Goal: Task Accomplishment & Management: Complete application form

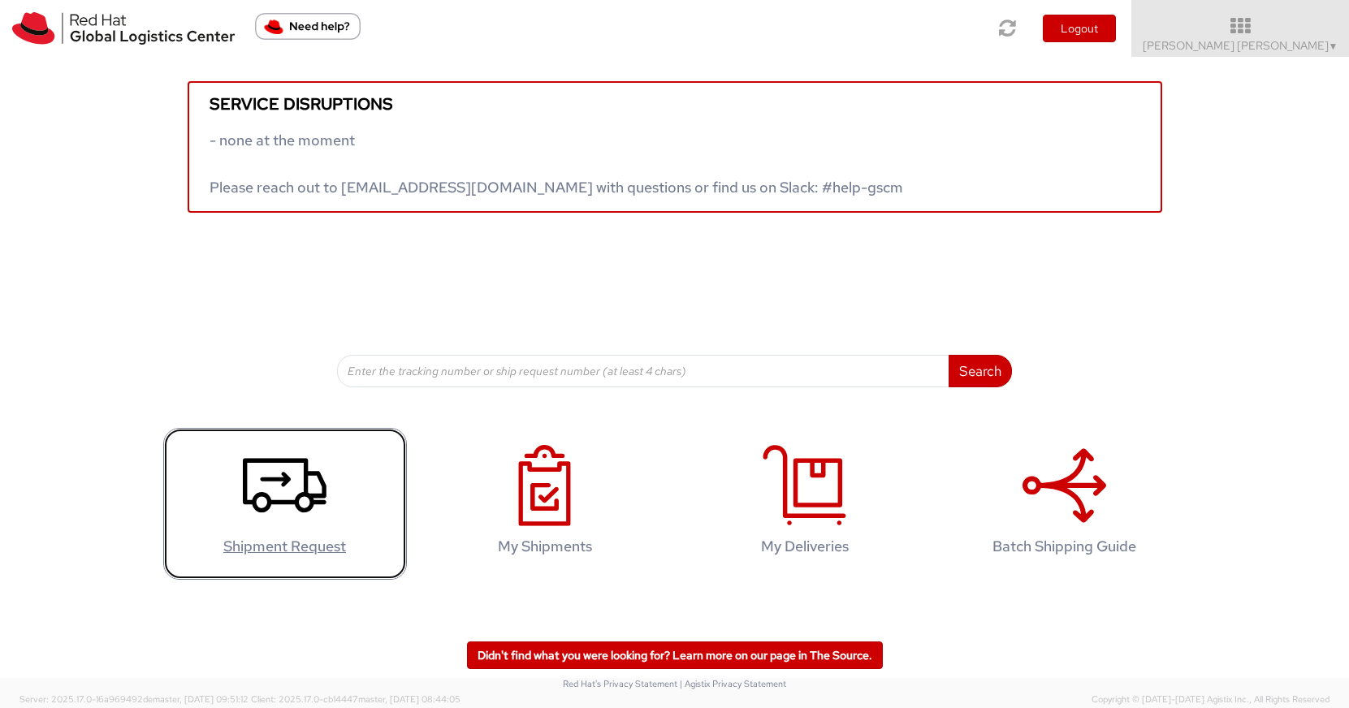
click at [300, 538] on h4 "Shipment Request" at bounding box center [284, 546] width 209 height 16
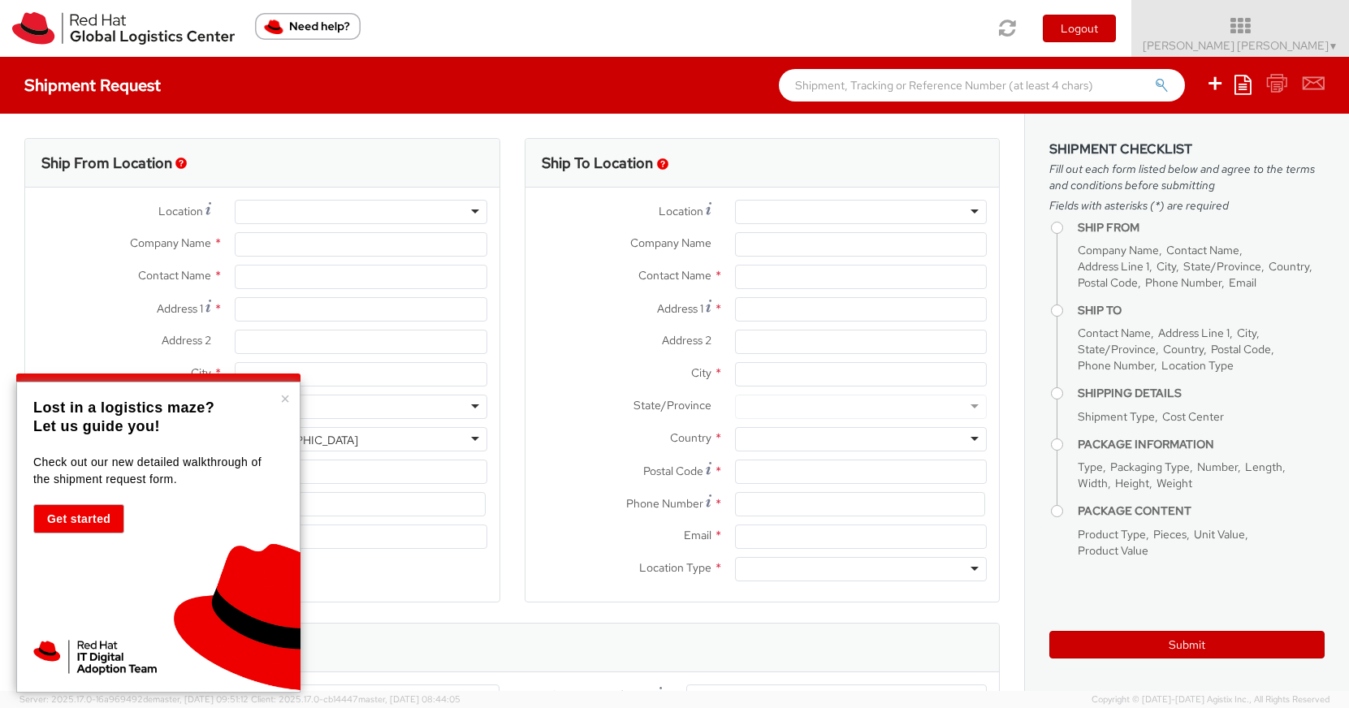
select select
select select "665"
click at [287, 392] on button "×" at bounding box center [285, 399] width 10 height 16
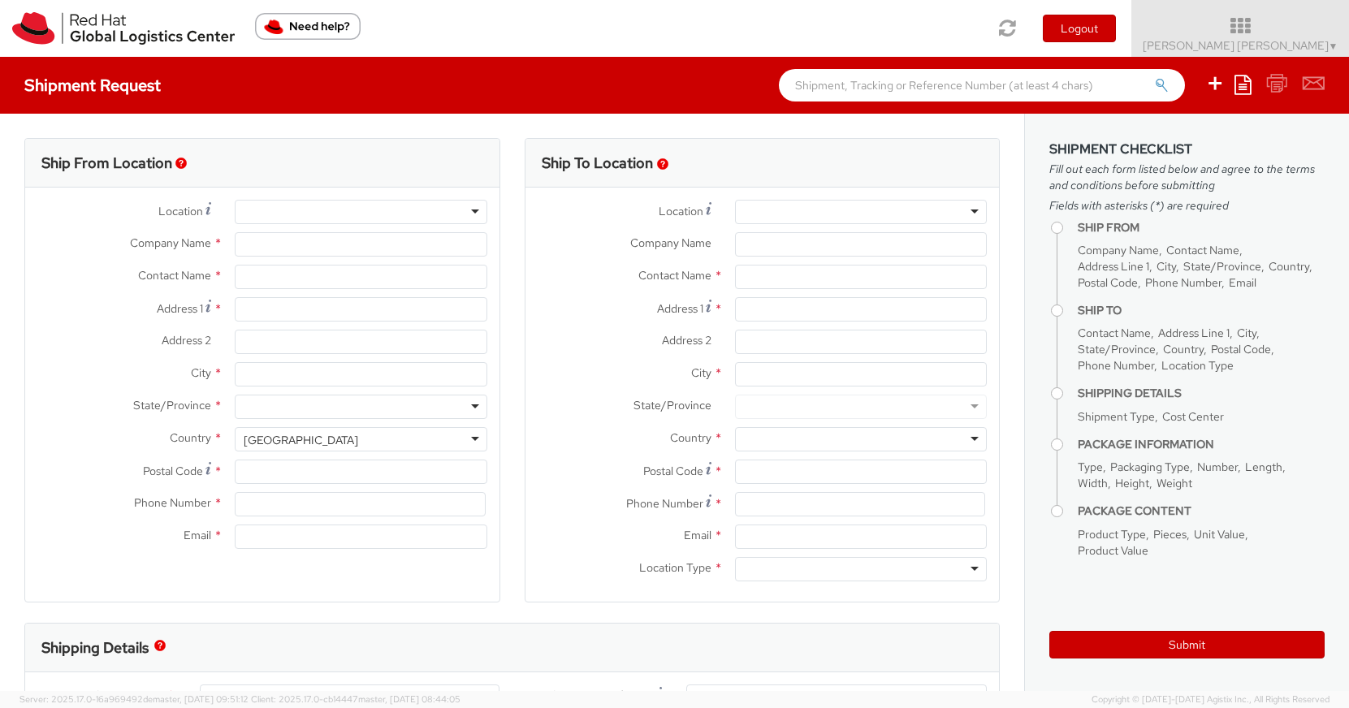
click at [338, 211] on div at bounding box center [361, 212] width 252 height 24
click at [479, 215] on div at bounding box center [361, 212] width 252 height 24
click at [473, 211] on div at bounding box center [361, 212] width 252 height 24
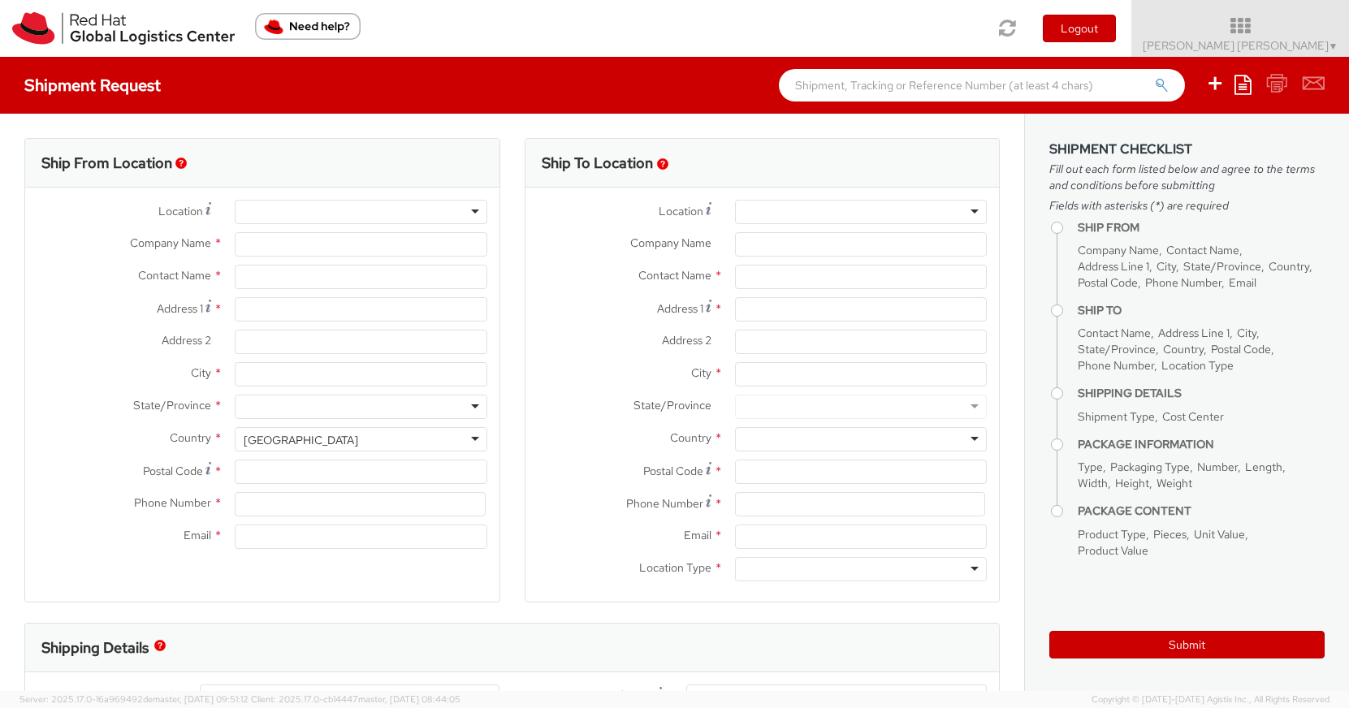
click at [434, 211] on div at bounding box center [361, 212] width 252 height 24
type input "g"
type input "h"
click at [400, 248] on input "Company Name *" at bounding box center [361, 244] width 252 height 24
type input "Red Hat"
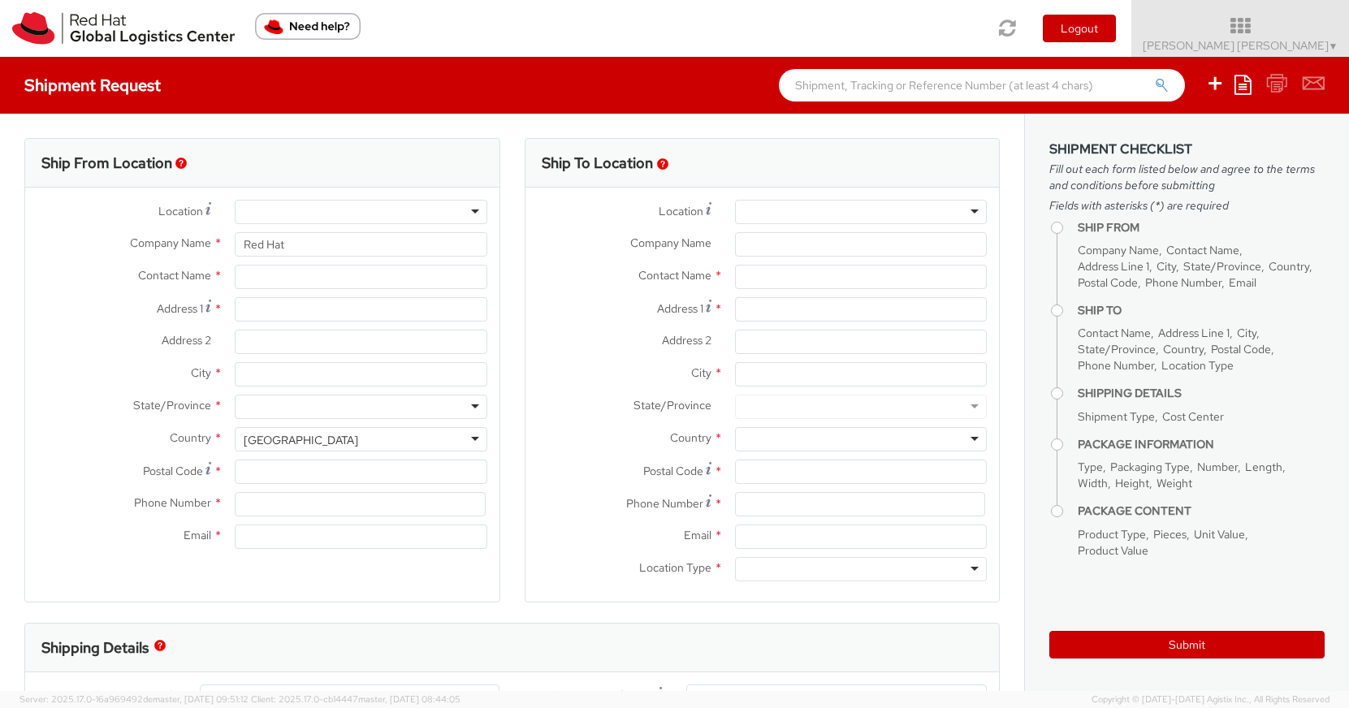
click at [399, 259] on div "Company Name * Red Hat" at bounding box center [262, 248] width 474 height 32
click at [390, 273] on input "text" at bounding box center [361, 277] width 252 height 24
type input "Katia Aresti Gonzalez"
type input "18 Rue des Maraîchers"
type input "Bal 7"
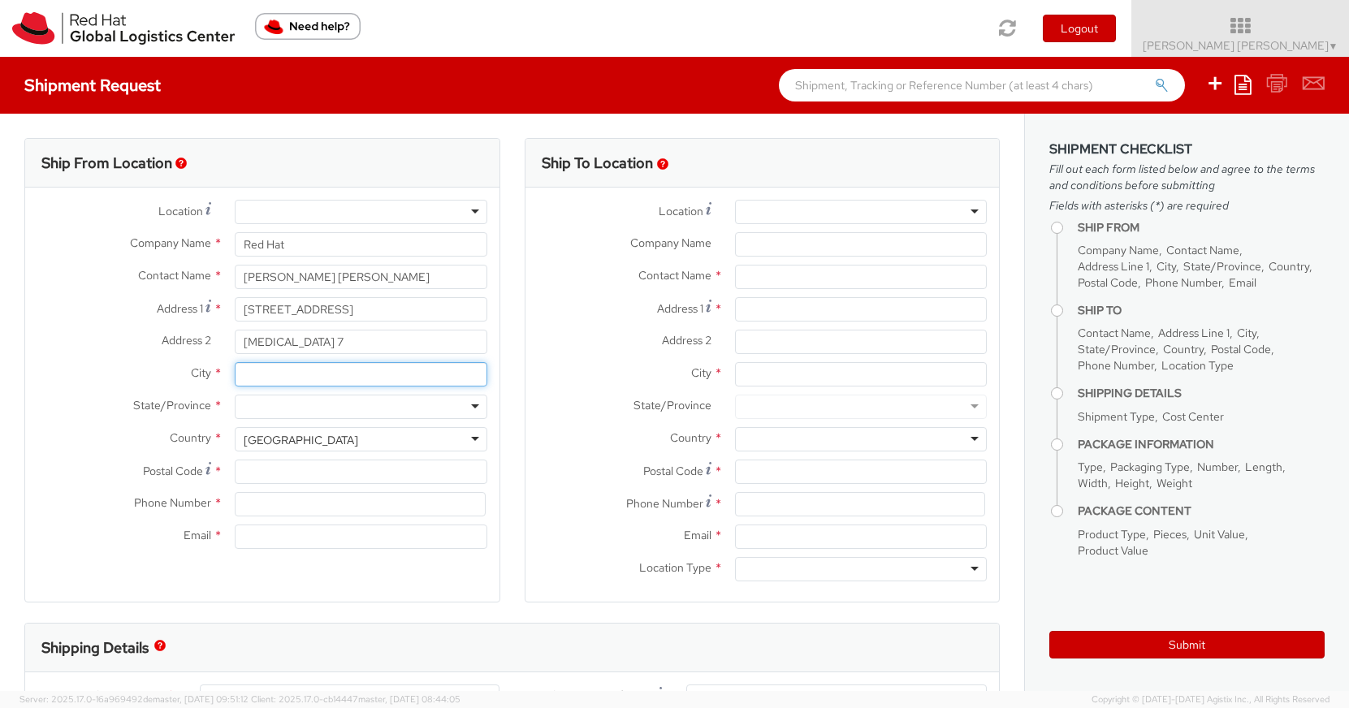
type input "PARIS"
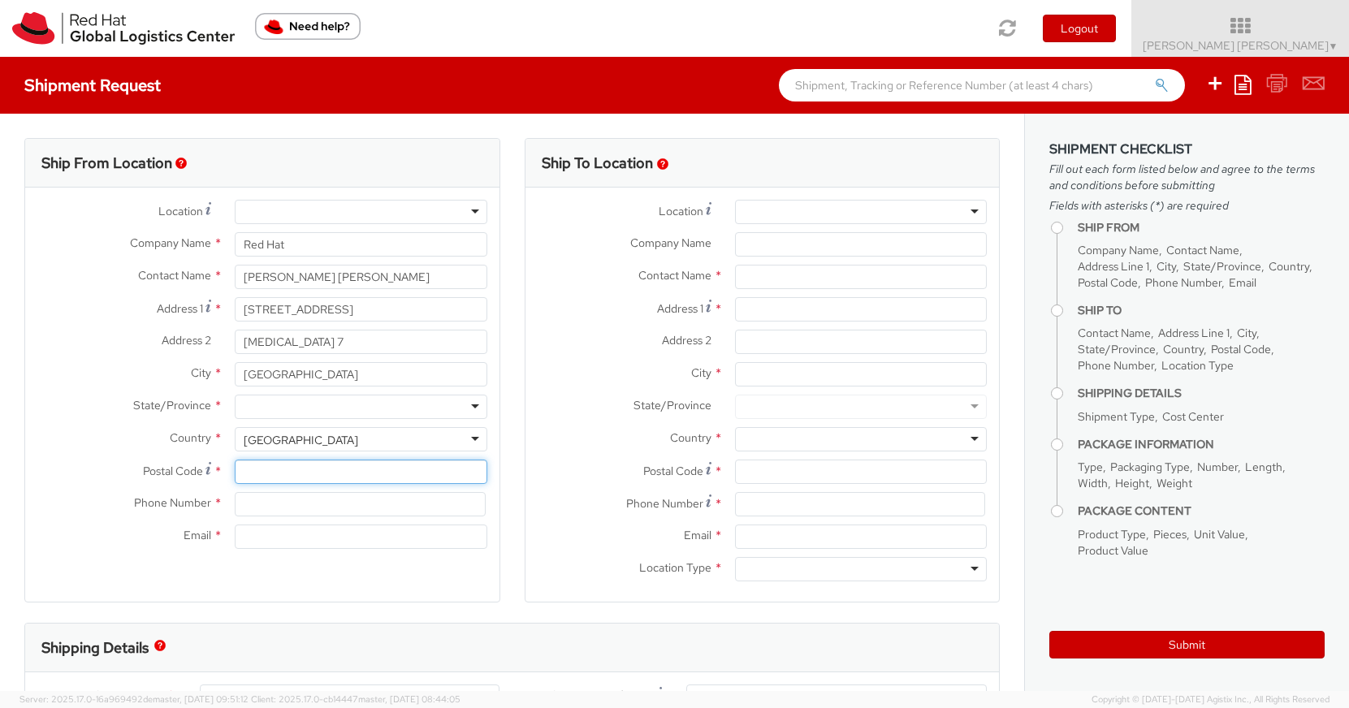
type input "75020"
type input "0659642066"
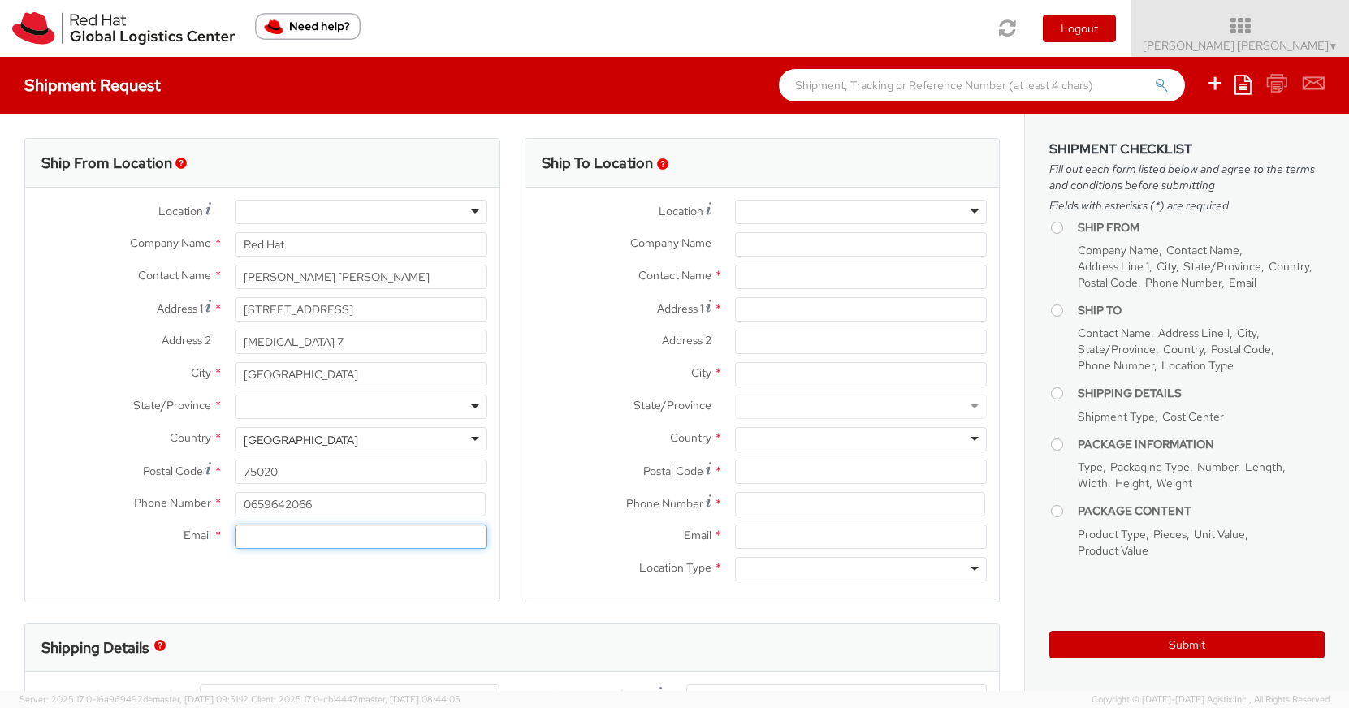
type input "katiaaresti@gmail.com"
click at [353, 403] on div at bounding box center [361, 407] width 252 height 24
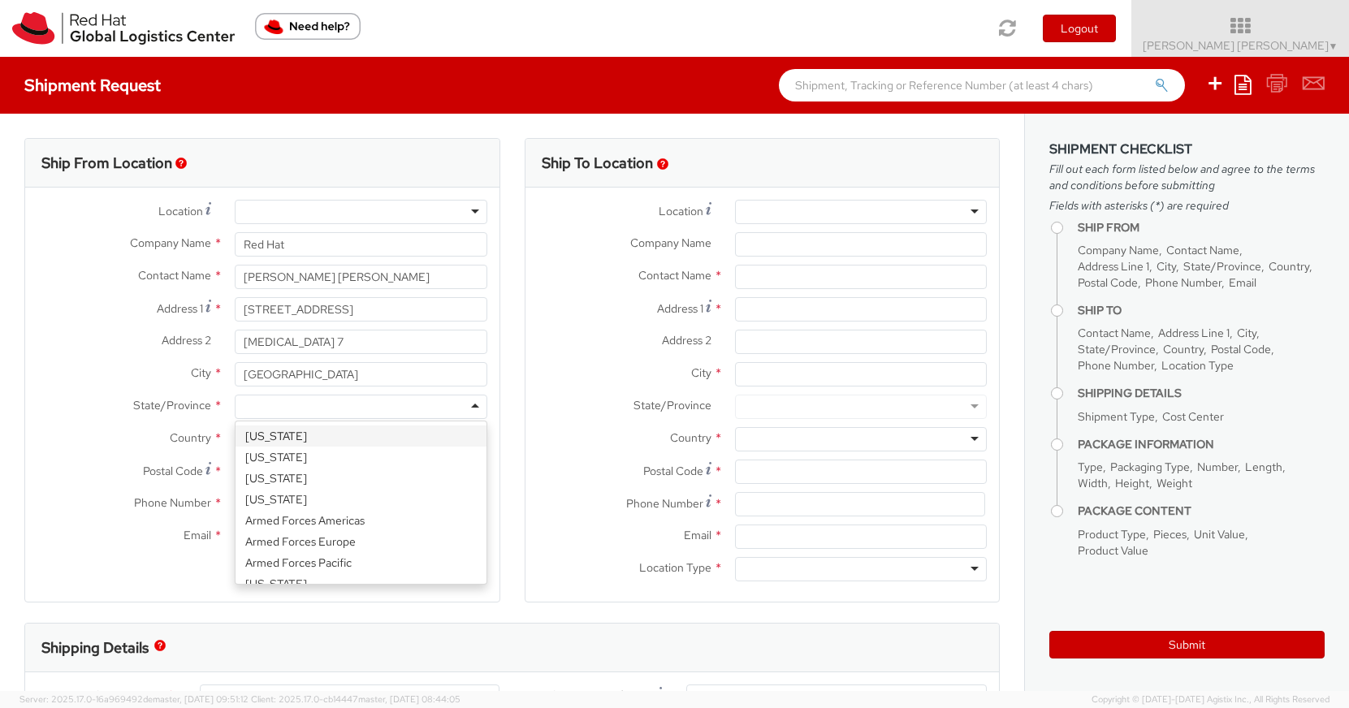
click at [157, 435] on label "Country *" at bounding box center [123, 437] width 197 height 21
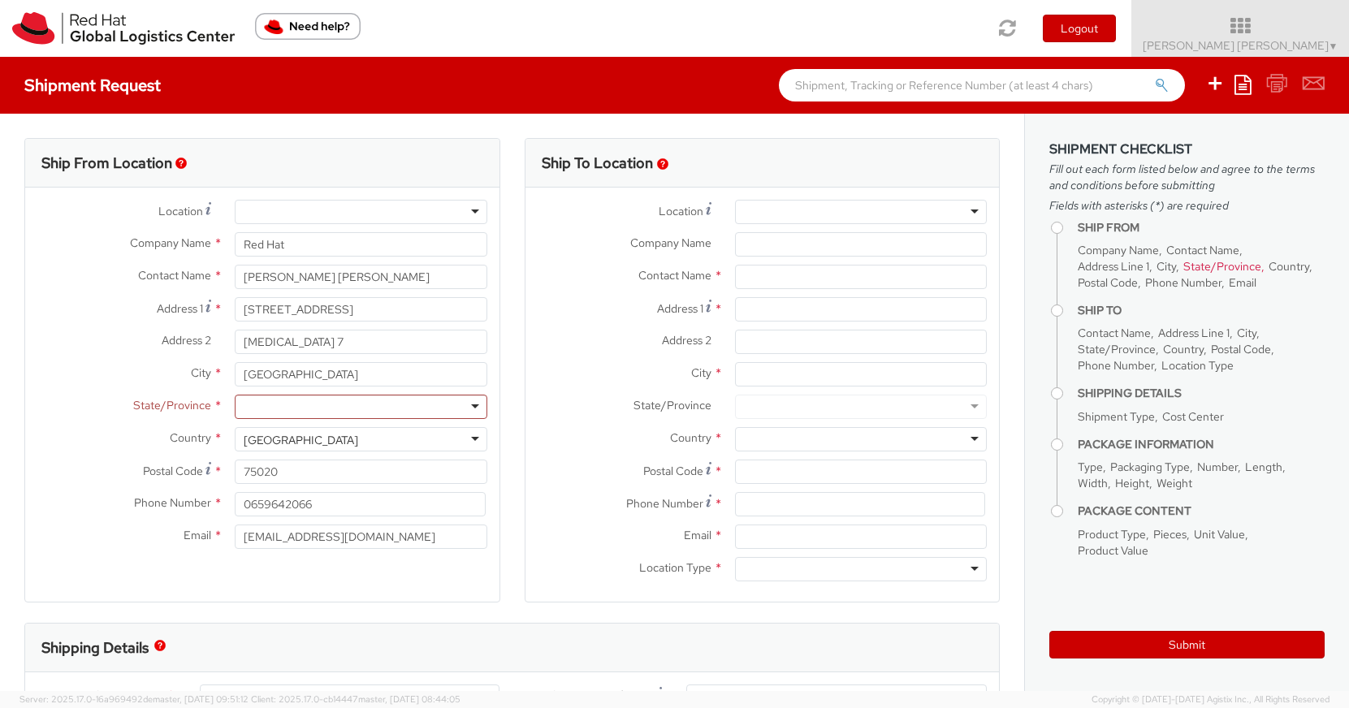
click at [261, 436] on div "United States" at bounding box center [301, 440] width 114 height 16
click at [280, 446] on div "United States" at bounding box center [301, 440] width 114 height 16
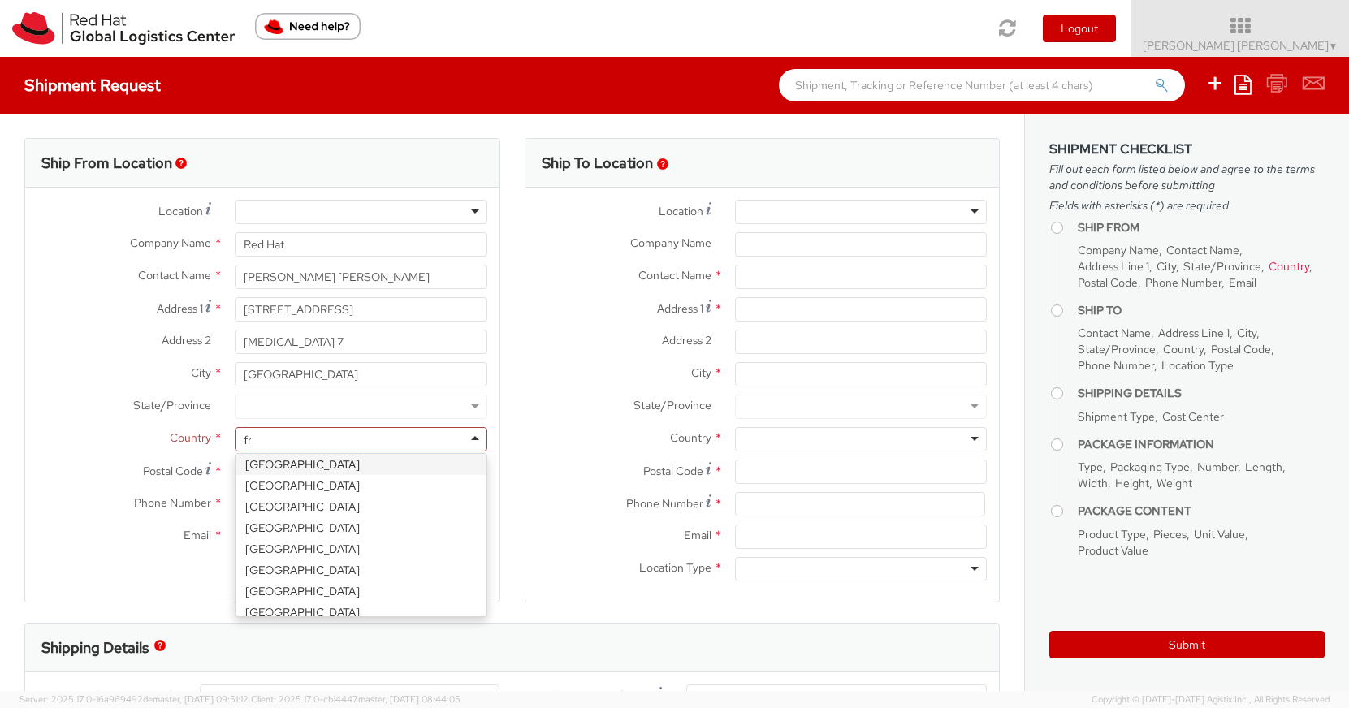
scroll to position [0, 0]
type input "fra"
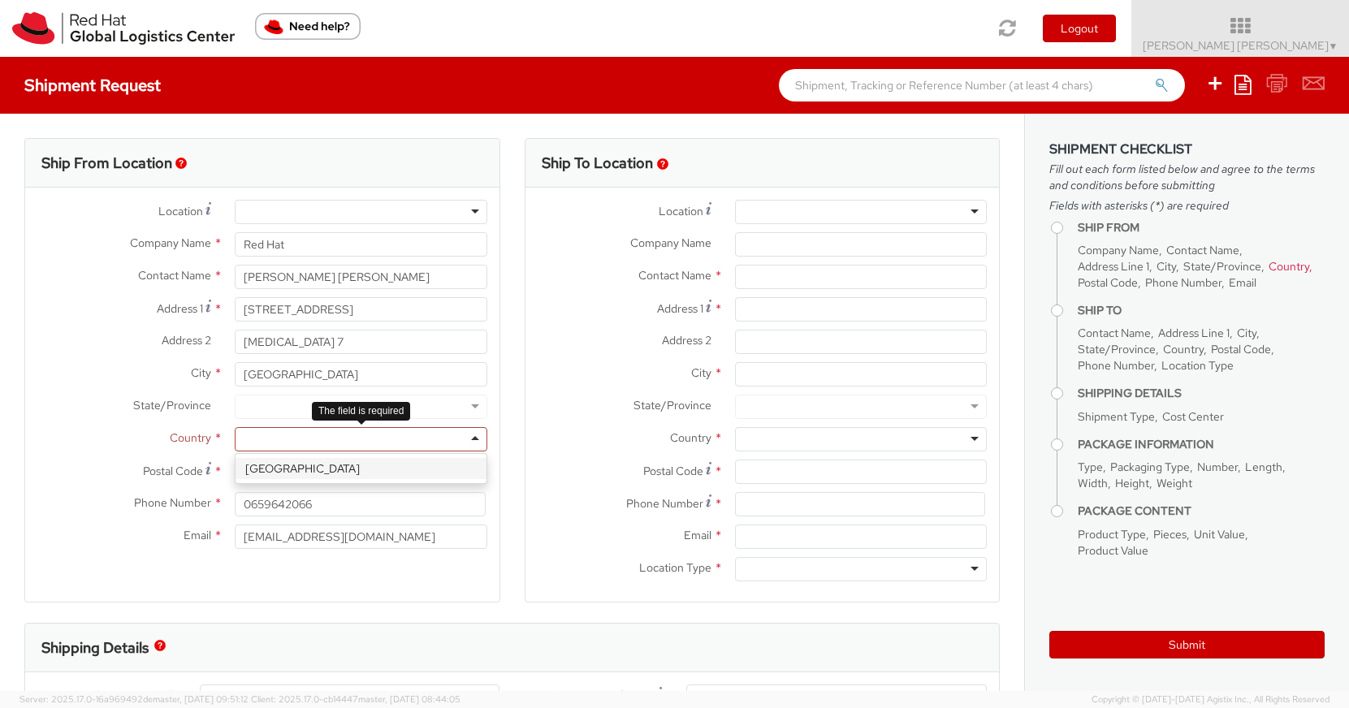
select select "CM"
select select "KGS"
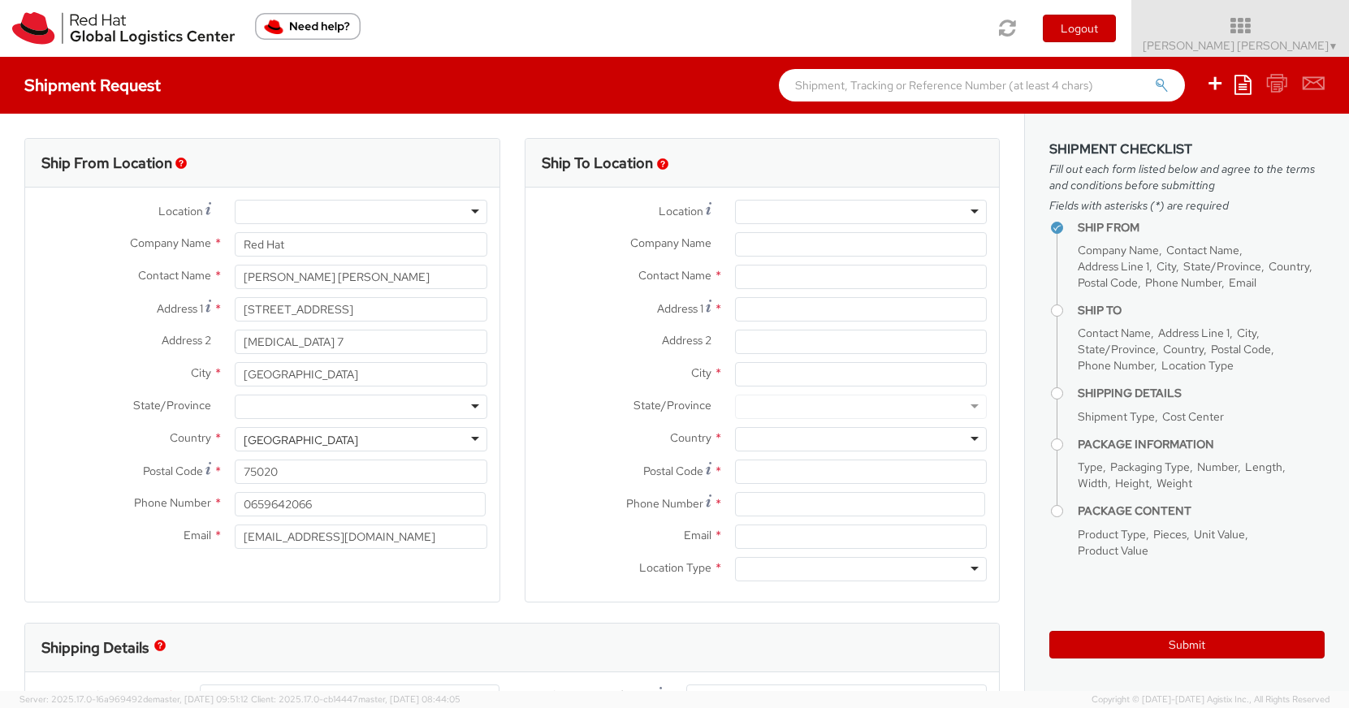
click at [440, 398] on div at bounding box center [361, 407] width 252 height 24
type input "ile"
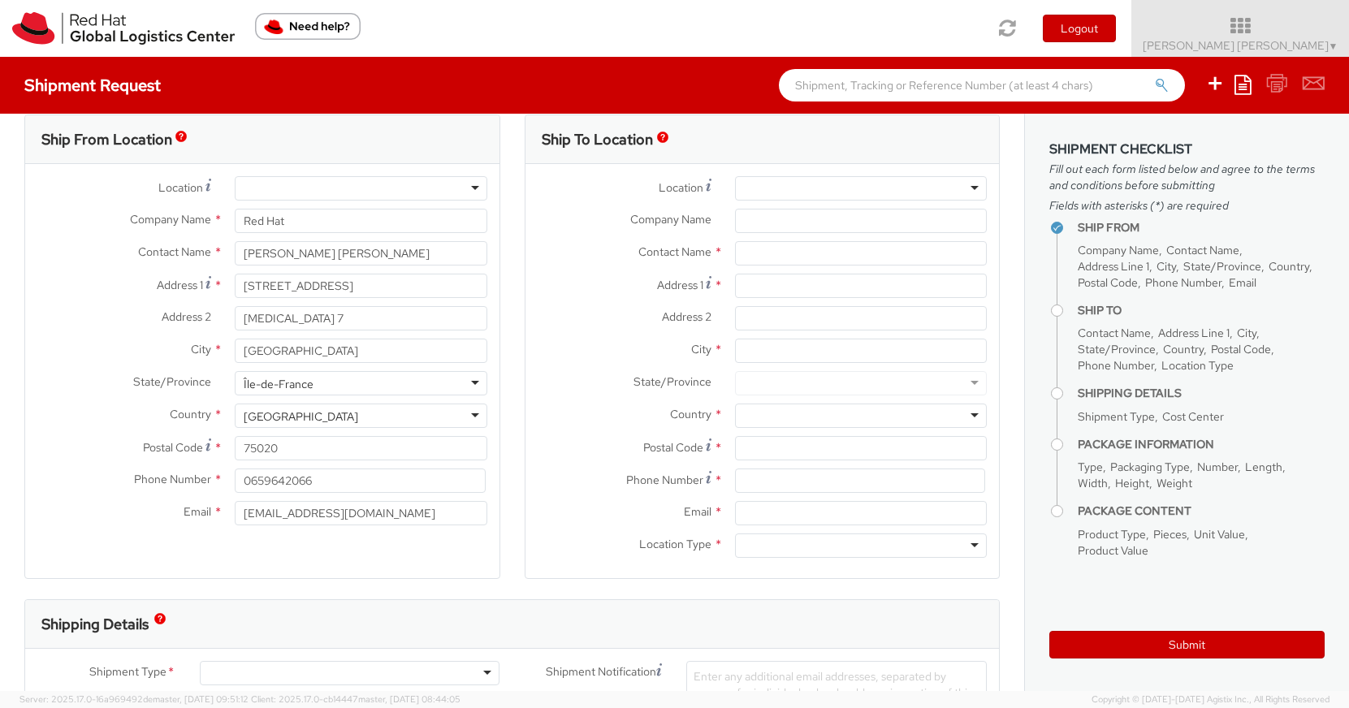
scroll to position [28, 0]
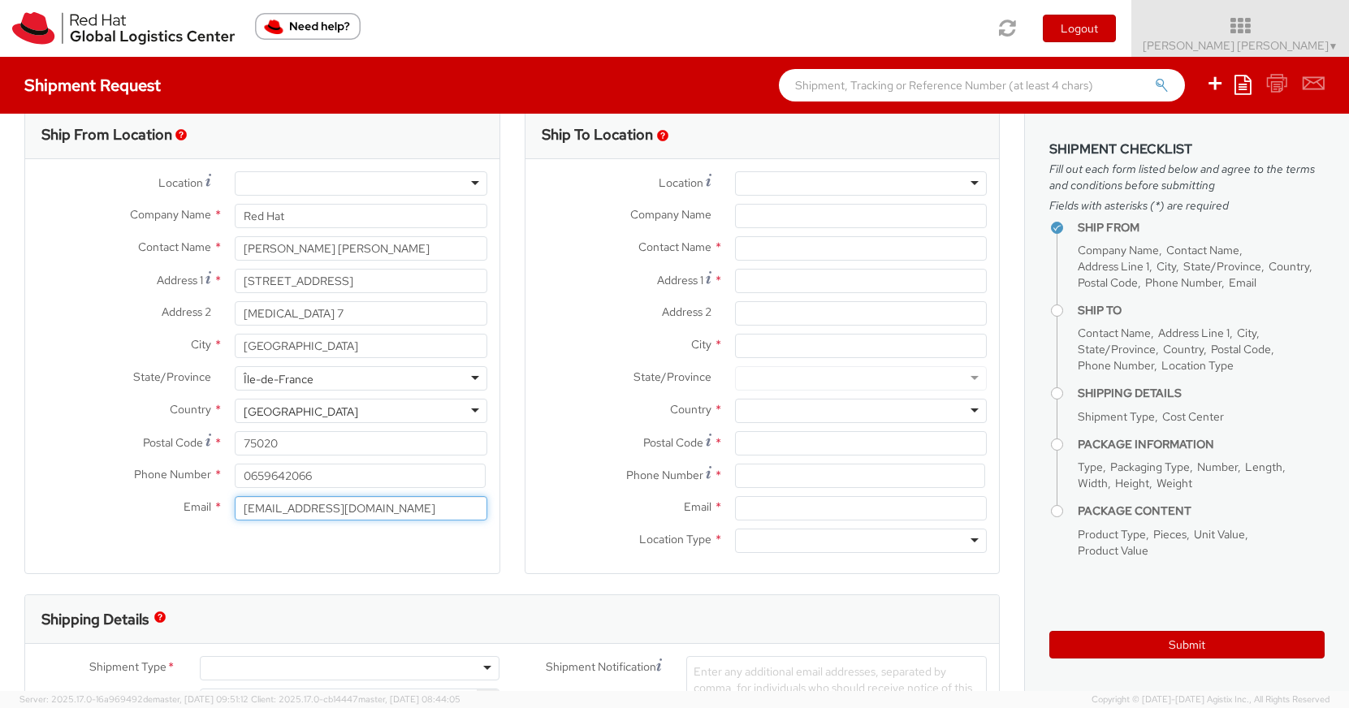
click at [330, 505] on input "katiaaresti@gmail.com" at bounding box center [361, 508] width 252 height 24
type input "j"
type input "karestig@redhat.com"
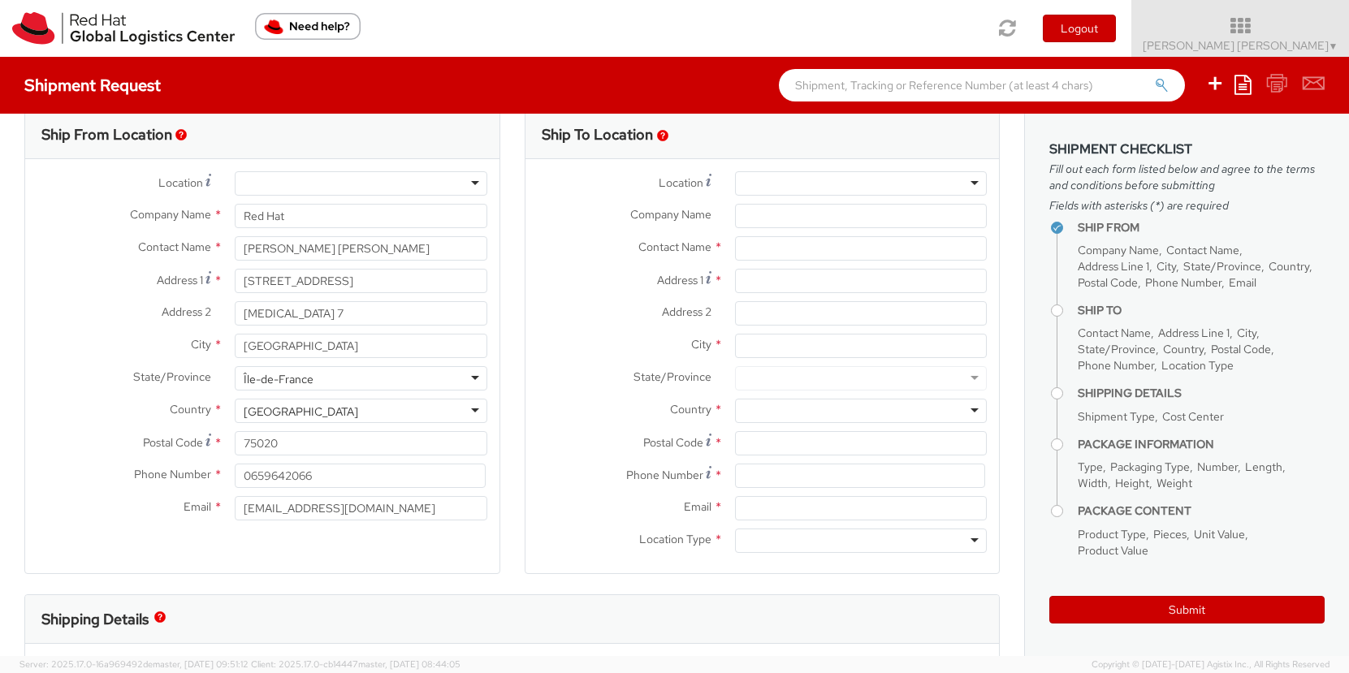
click at [764, 183] on div at bounding box center [861, 183] width 252 height 24
paste input "RH - Brno - Tech Park Brno - B"
type input "RH - Brno - Tech Park Brno - B"
click at [758, 253] on input "text" at bounding box center [861, 248] width 252 height 24
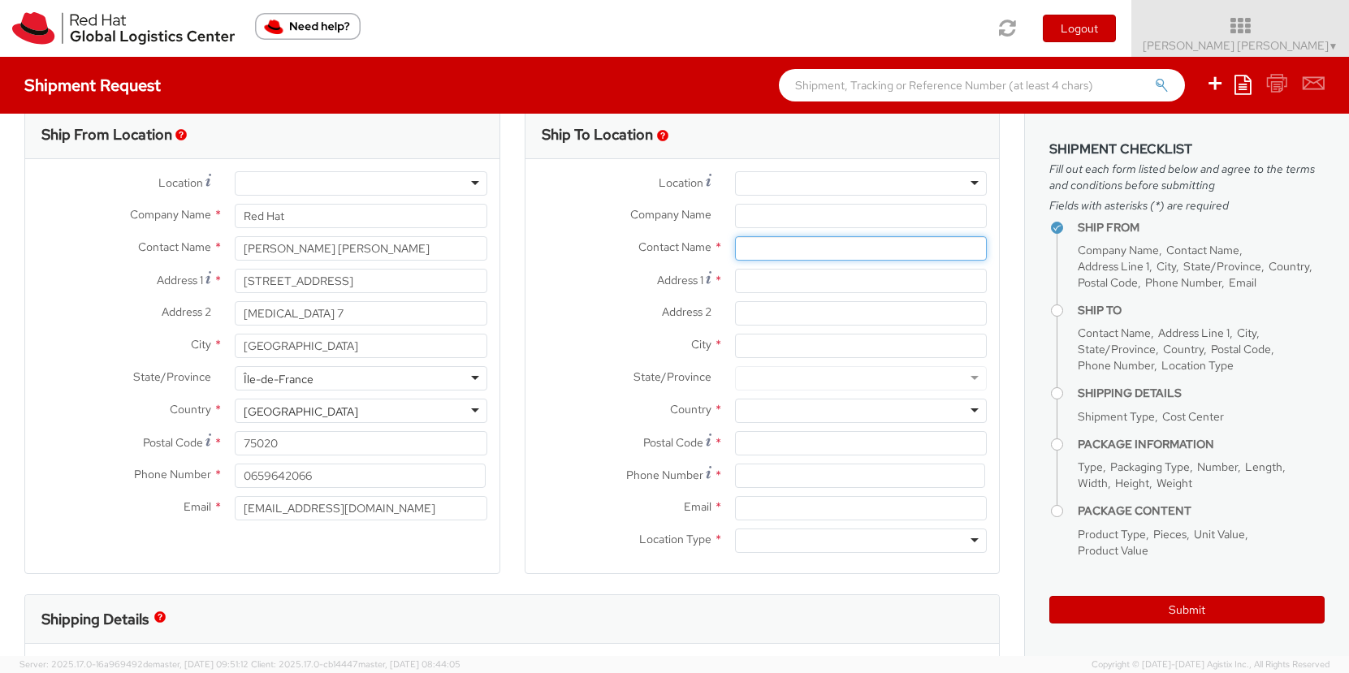
paste input "Attn: Red Hat IT - Endpoint Systems"
type input "Attn: Red Hat IT - Endpoint Systems"
click at [602, 278] on label "Address 1 *" at bounding box center [623, 280] width 197 height 22
click at [735, 278] on input "Address 1 *" at bounding box center [861, 281] width 252 height 24
click at [773, 182] on div at bounding box center [861, 183] width 252 height 24
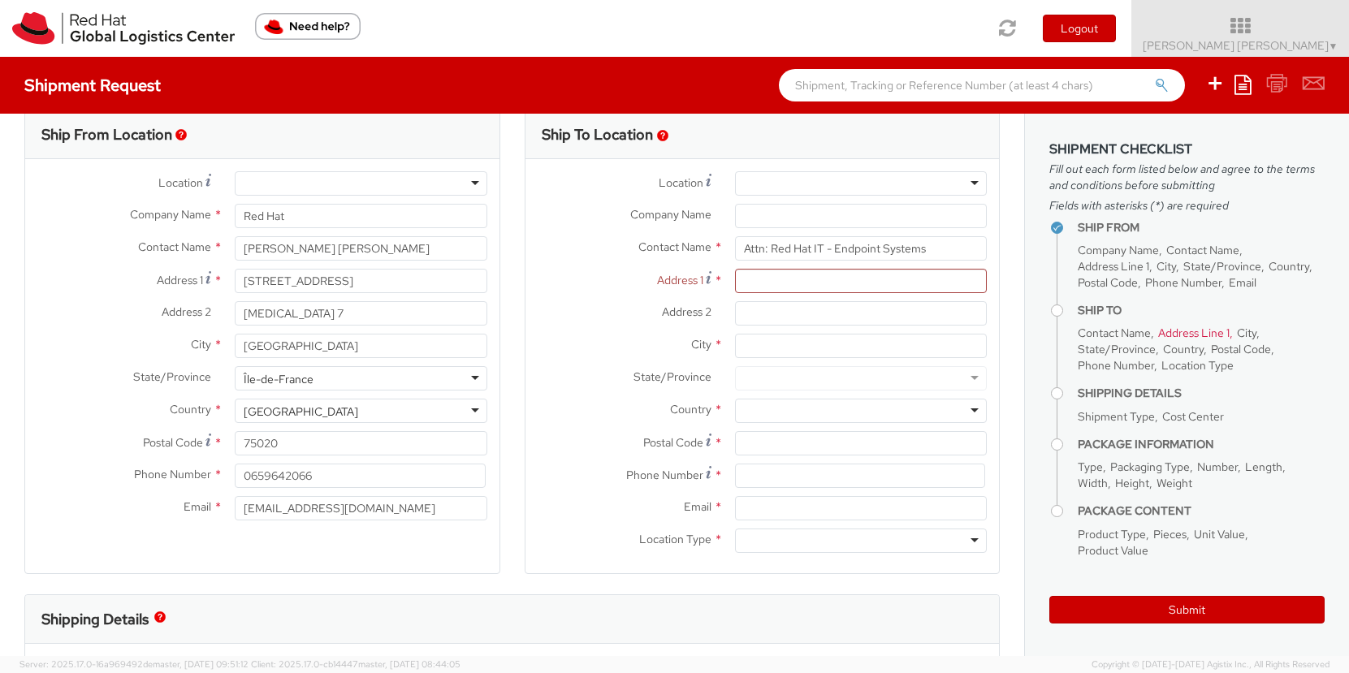
paste input "RH - Brno - Tech Park Brno - B"
click at [973, 183] on div at bounding box center [861, 183] width 252 height 24
type input "RH - Brno - Tech Park Brno - B"
click at [888, 205] on input "Company Name *" at bounding box center [861, 216] width 252 height 24
click at [882, 177] on div at bounding box center [861, 183] width 252 height 24
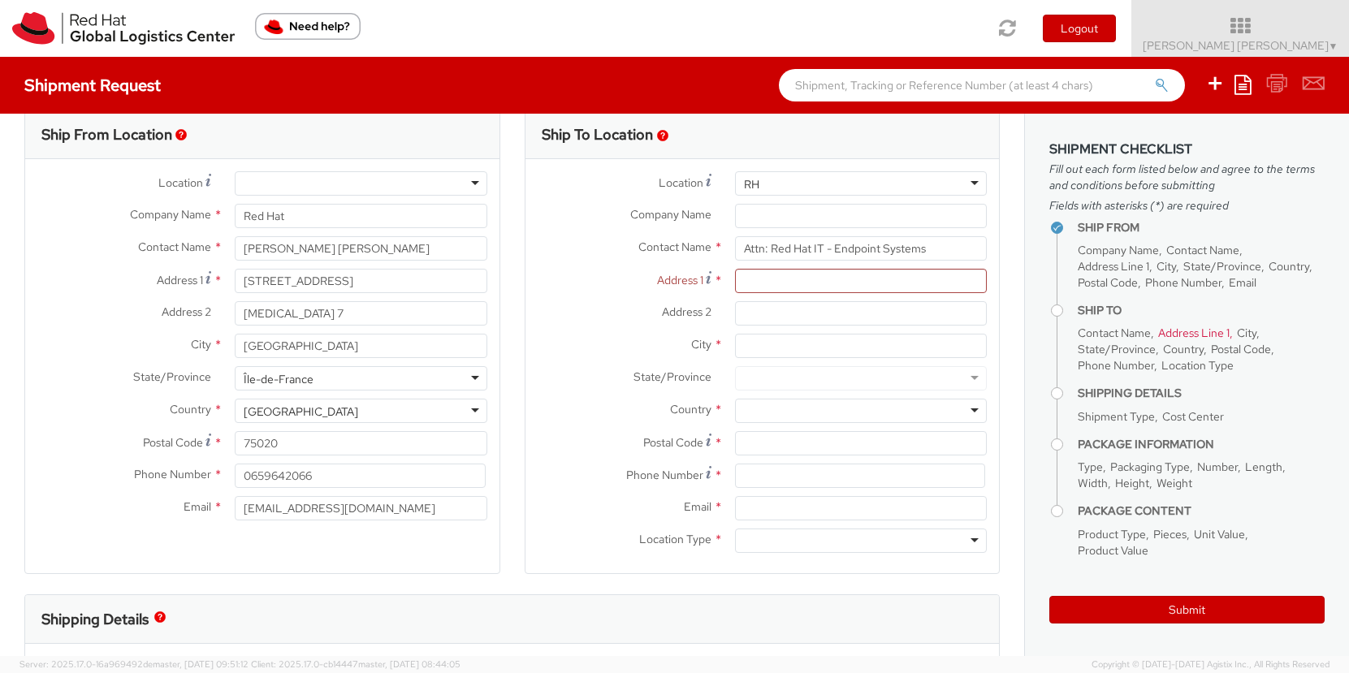
click at [976, 180] on div at bounding box center [861, 183] width 252 height 24
type input "RH"
click at [744, 216] on input "Company Name *" at bounding box center [861, 216] width 252 height 24
paste input "Red Hat Czech s.r.o"
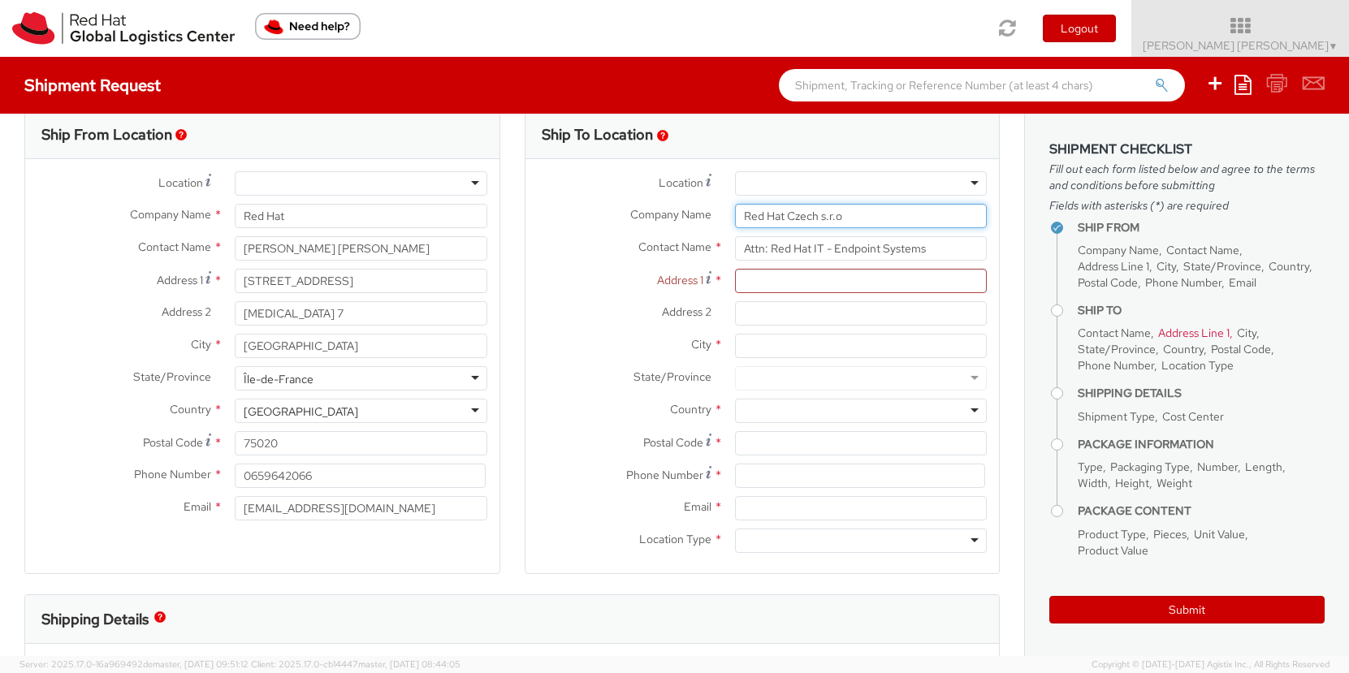
type input "Red Hat Czech s.r.o"
click at [606, 282] on label "Address 1 *" at bounding box center [623, 280] width 197 height 22
click at [735, 282] on input "Address 1 *" at bounding box center [861, 281] width 252 height 24
paste input "Purkynova 647/111"
type input "Purkynova 647/111"
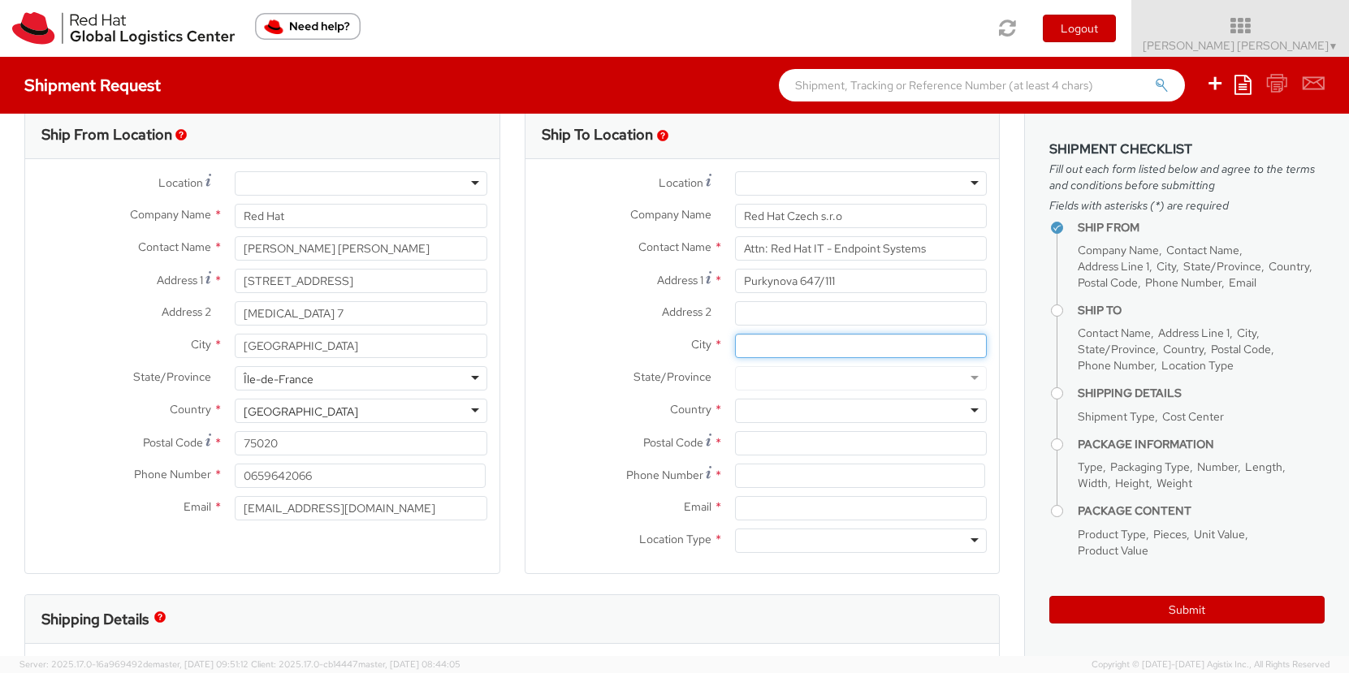
click at [757, 347] on input "City *" at bounding box center [861, 346] width 252 height 24
paste input "Brno"
type input "Brno"
click at [813, 403] on div at bounding box center [861, 411] width 252 height 24
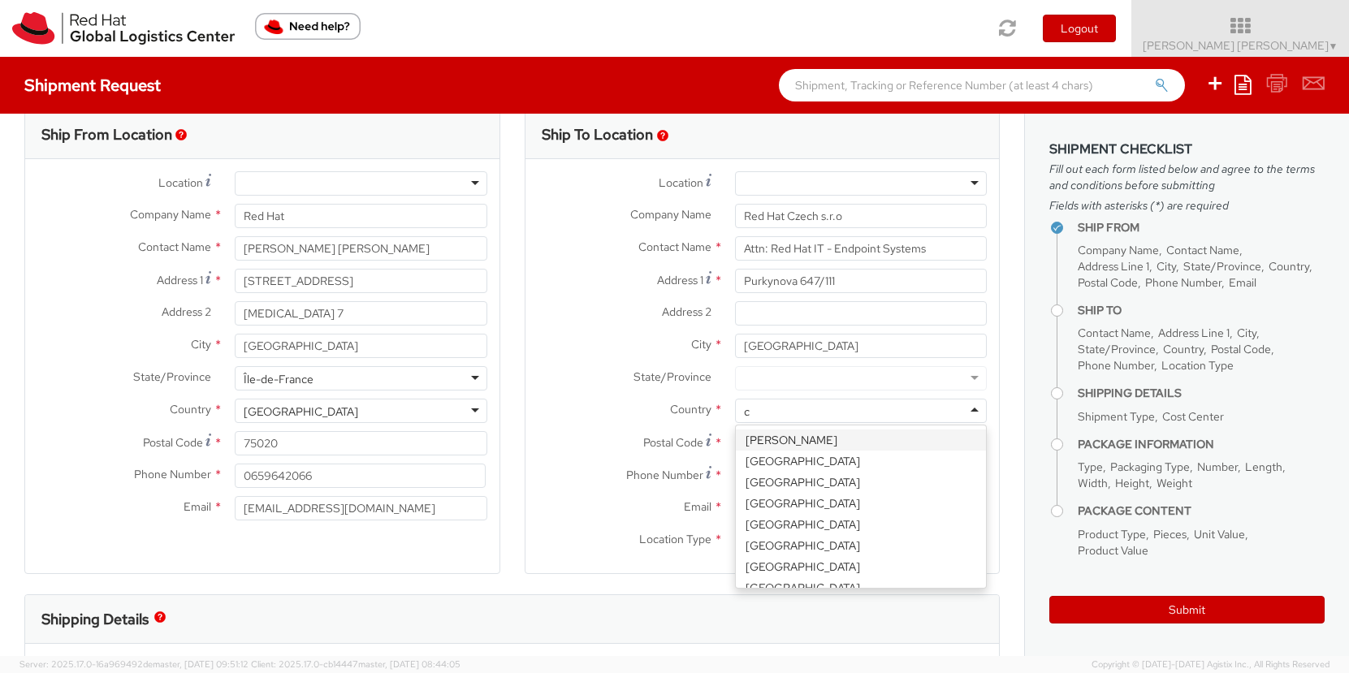
type input "ch"
click at [813, 403] on div at bounding box center [861, 411] width 252 height 24
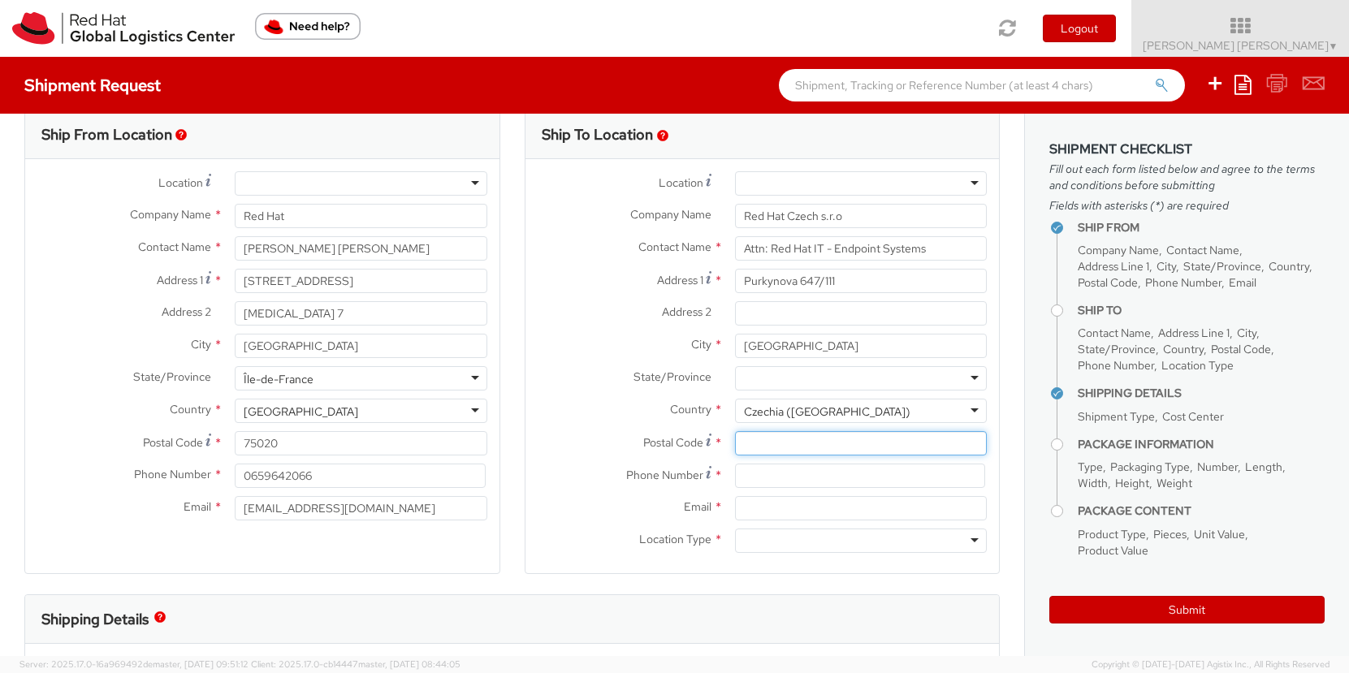
click at [752, 438] on input "Postal Code *" at bounding box center [861, 443] width 252 height 24
paste input "621 00"
type input "621 00"
click at [767, 468] on input at bounding box center [860, 476] width 250 height 24
paste input "420 532 294 555"
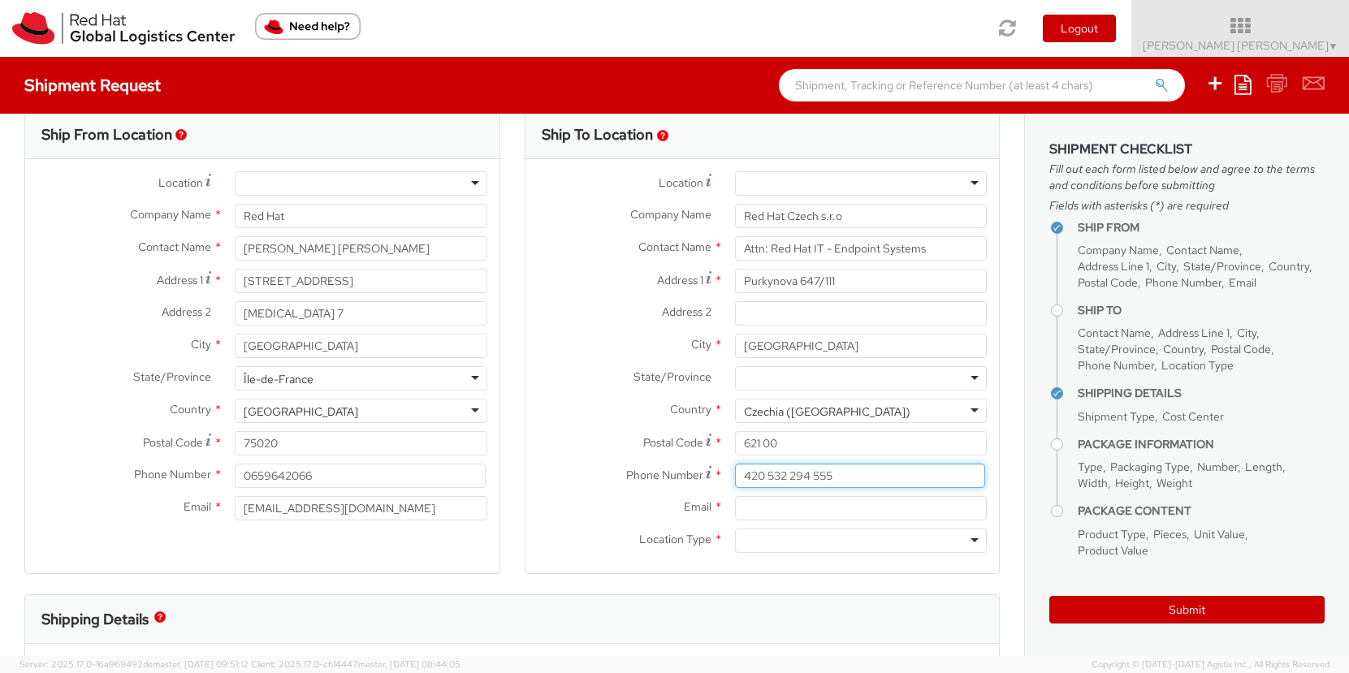
type input "420 532 294 555"
click at [856, 505] on input "Email *" at bounding box center [861, 508] width 252 height 24
paste input "laptop-return@redhat.com"
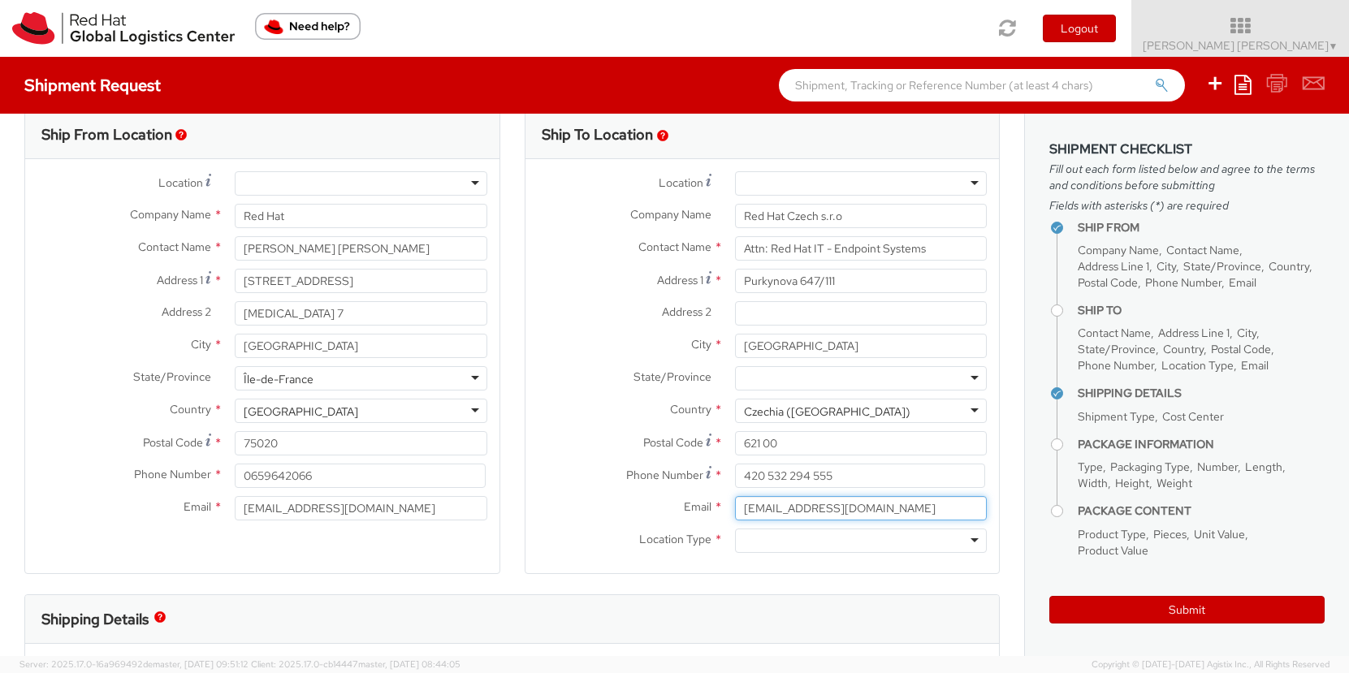
type input "laptop-return@redhat.com"
click at [578, 458] on div "Postal Code * 621 00" at bounding box center [762, 447] width 474 height 32
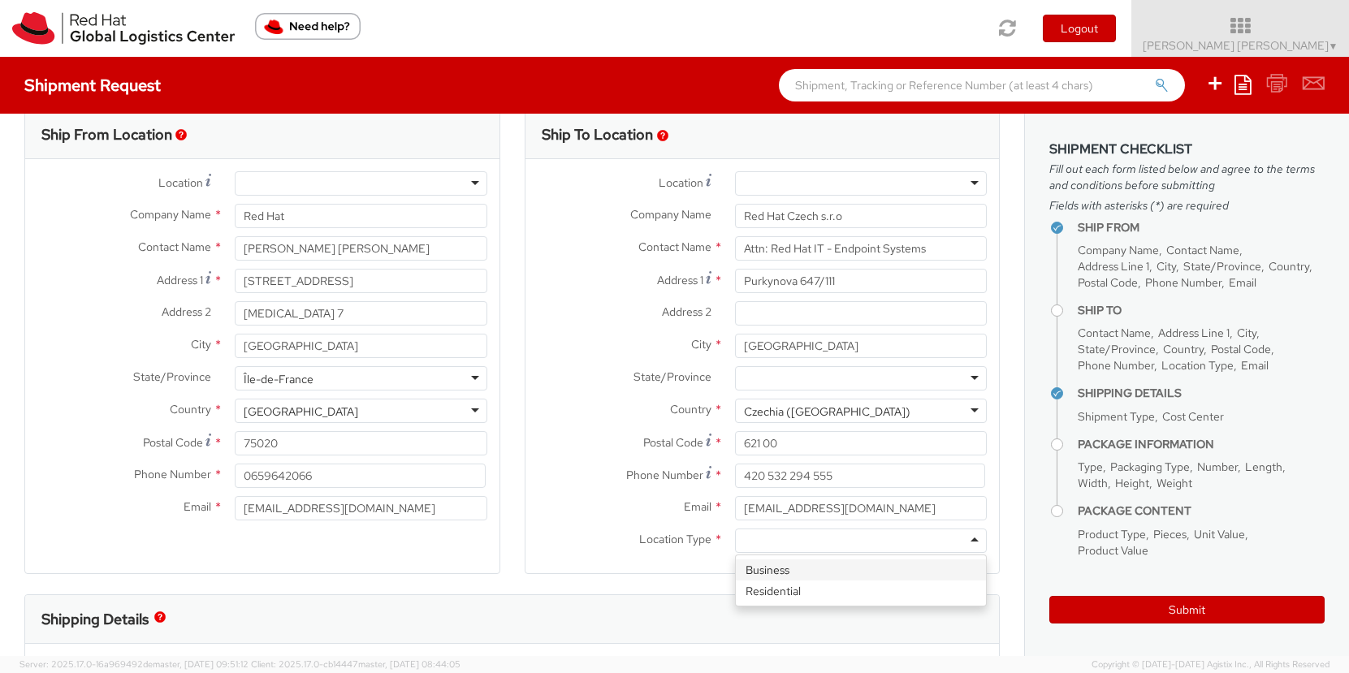
click at [784, 546] on div at bounding box center [861, 541] width 252 height 24
click at [976, 183] on div at bounding box center [861, 183] width 252 height 24
click at [965, 180] on div at bounding box center [861, 183] width 252 height 24
click at [974, 180] on div at bounding box center [861, 183] width 252 height 24
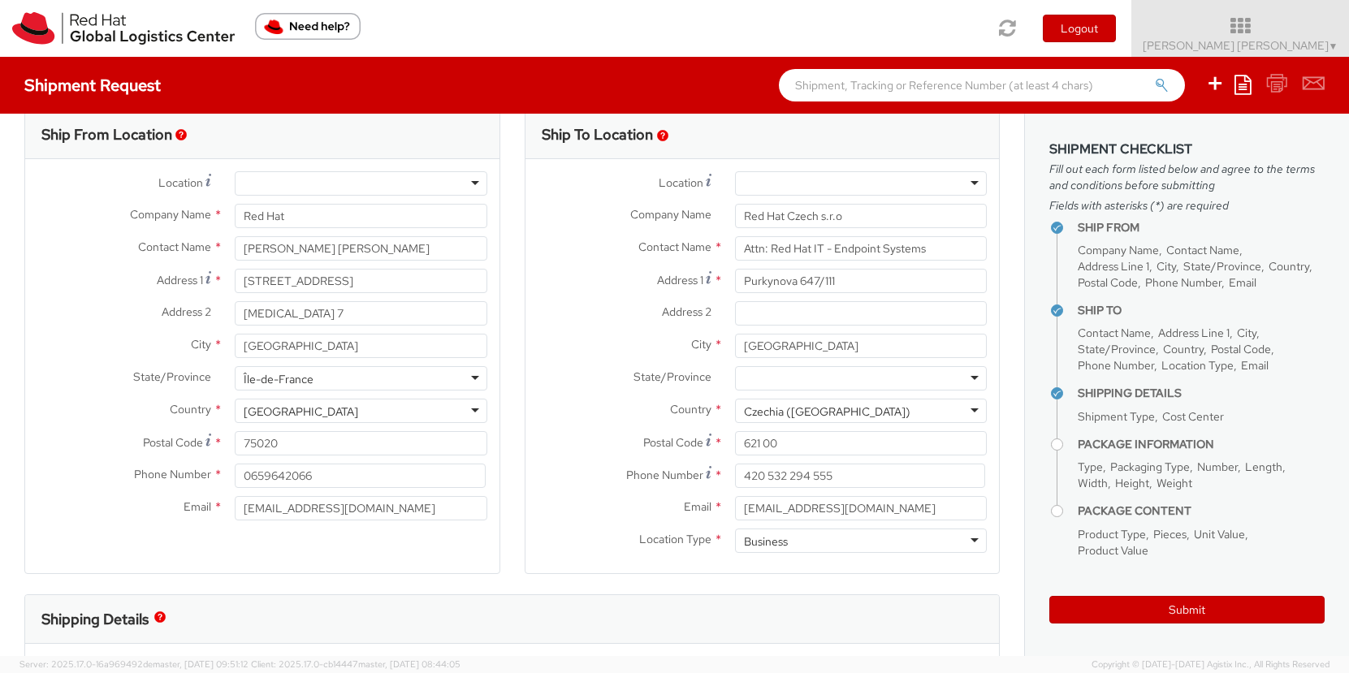
click at [946, 183] on div at bounding box center [861, 183] width 252 height 24
type input "RH - Brno - Tech Park Brno - B"
click at [998, 199] on div "Location *" at bounding box center [762, 187] width 474 height 32
click at [969, 187] on div at bounding box center [861, 183] width 252 height 24
click at [977, 179] on div at bounding box center [861, 183] width 252 height 24
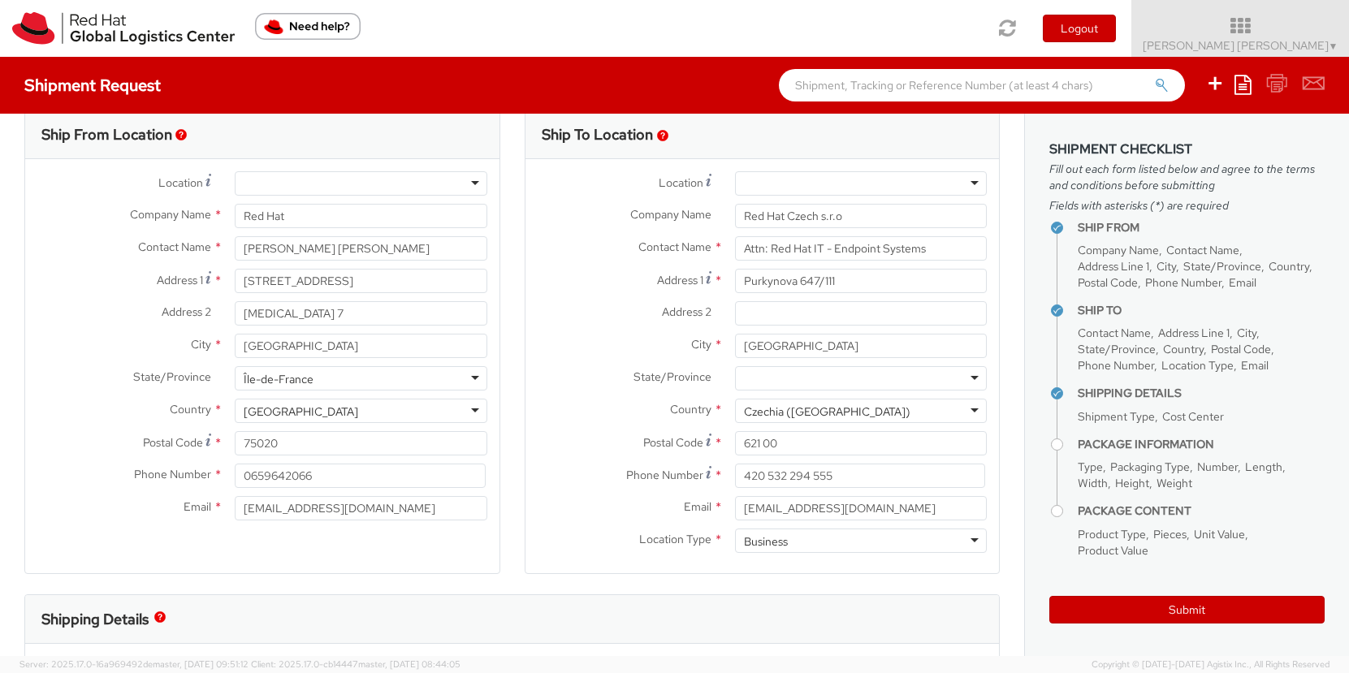
click at [941, 185] on div at bounding box center [861, 183] width 252 height 24
type input "dd"
click at [995, 231] on div "Company Name * Red Hat Czech s.r.o" at bounding box center [762, 220] width 474 height 32
click at [967, 187] on div at bounding box center [861, 183] width 252 height 24
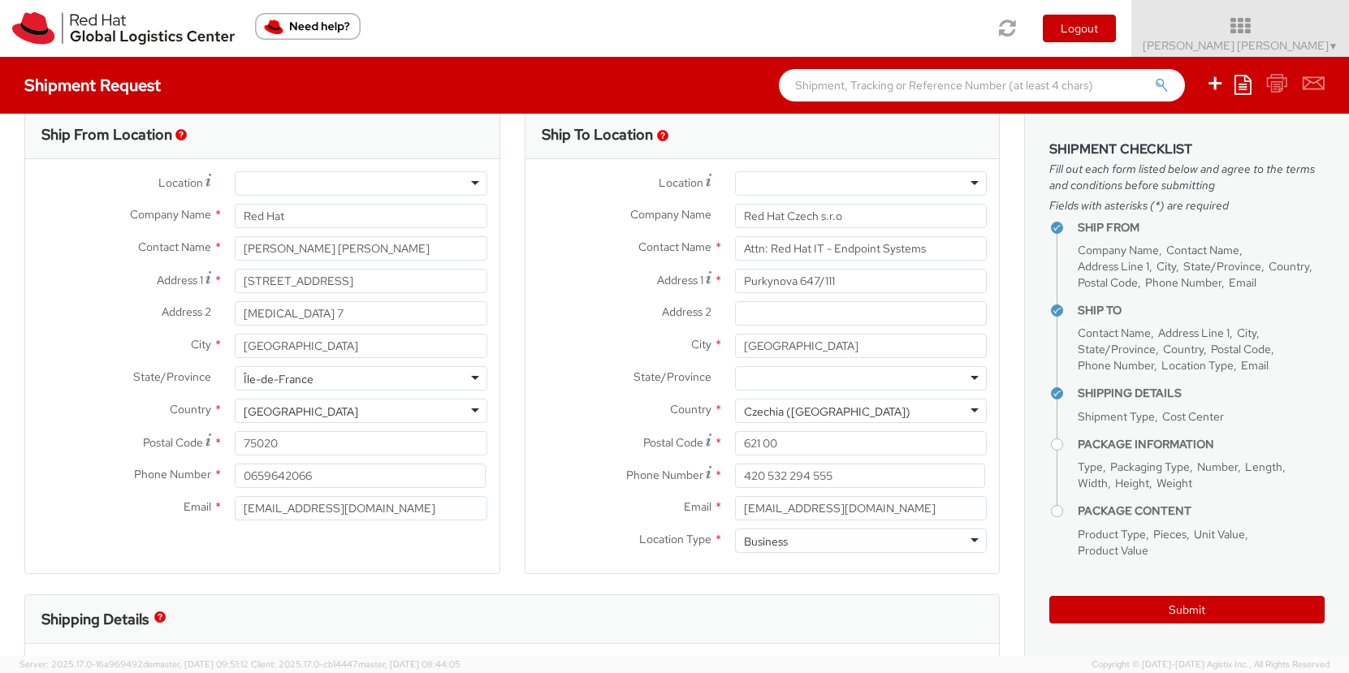
click at [967, 187] on div at bounding box center [861, 183] width 252 height 24
click at [975, 182] on div at bounding box center [861, 183] width 252 height 24
click at [906, 185] on div at bounding box center [861, 183] width 252 height 24
click at [905, 188] on div at bounding box center [861, 183] width 252 height 24
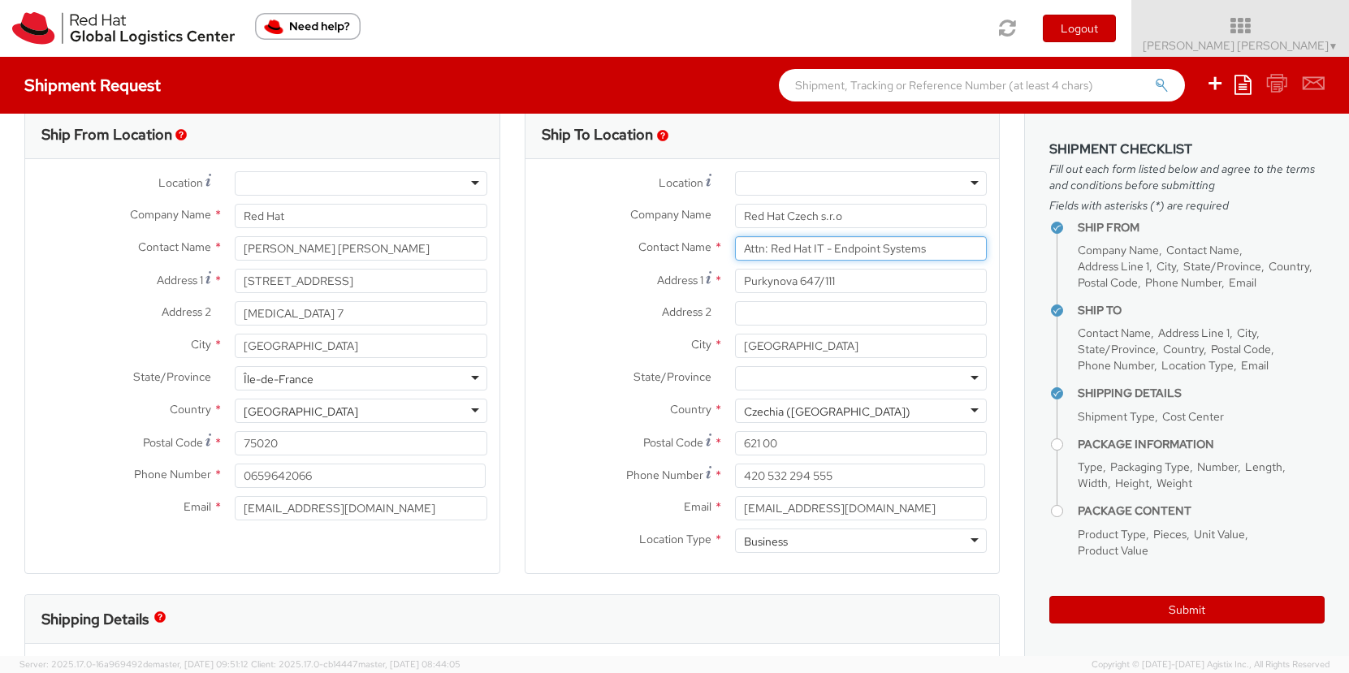
click at [890, 236] on input "Attn: Red Hat IT - Endpoint Systems" at bounding box center [861, 248] width 252 height 24
click at [894, 220] on input "Red Hat Czech s.r.o" at bounding box center [861, 216] width 252 height 24
click at [905, 189] on div at bounding box center [861, 183] width 252 height 24
click at [878, 186] on div at bounding box center [861, 183] width 252 height 24
click at [877, 181] on div at bounding box center [861, 183] width 252 height 24
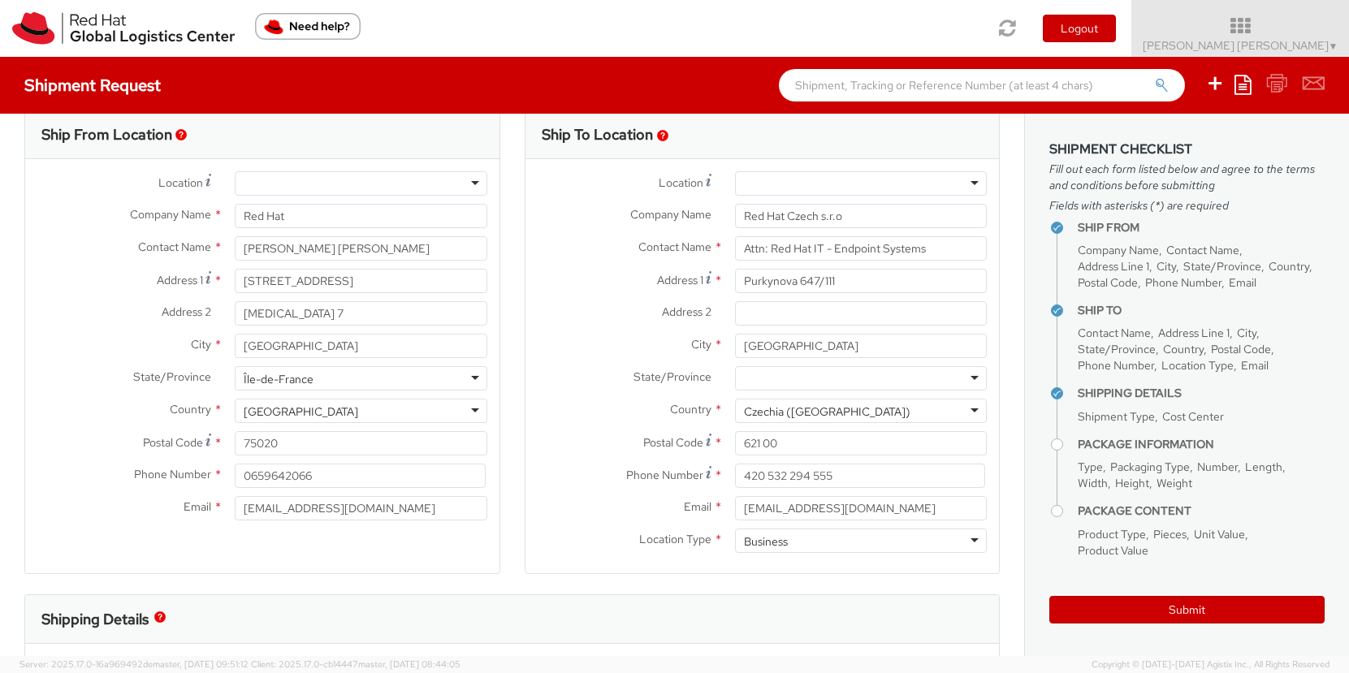
click at [877, 181] on div at bounding box center [861, 183] width 252 height 24
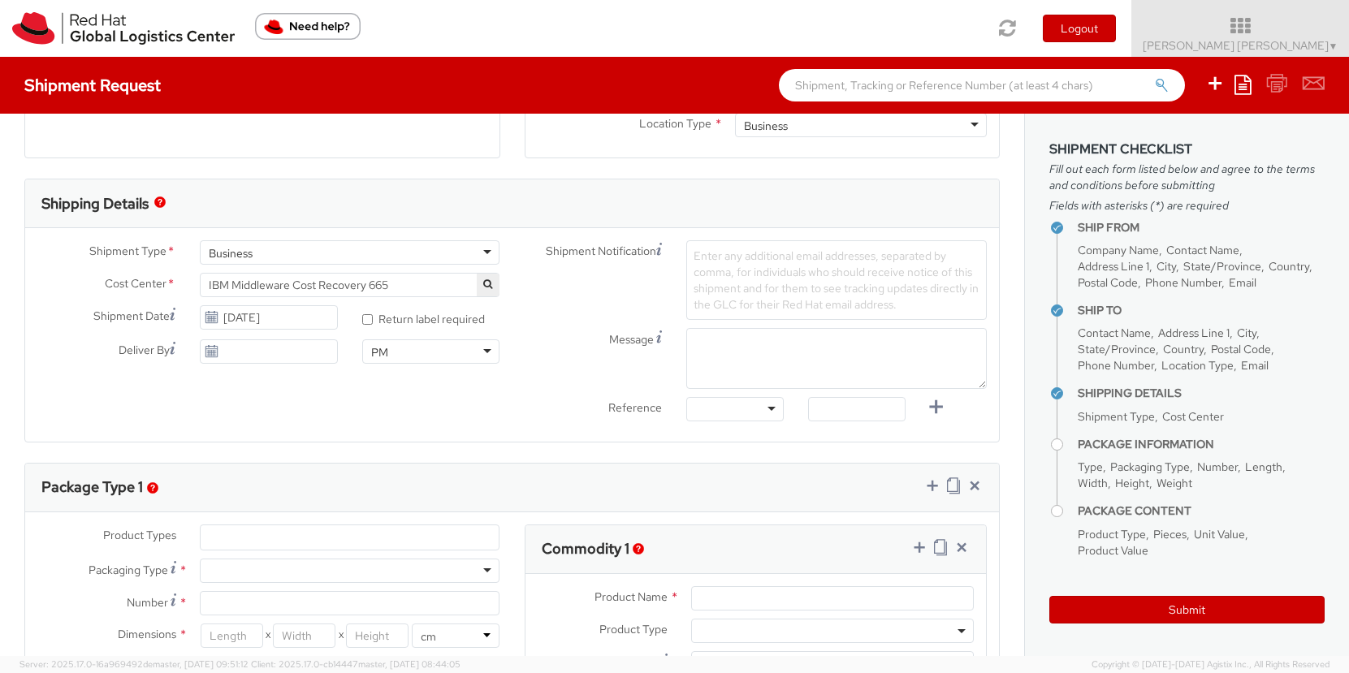
scroll to position [446, 0]
click at [841, 255] on span "Enter any additional email addresses, separated by comma, for individuals who s…" at bounding box center [835, 278] width 285 height 63
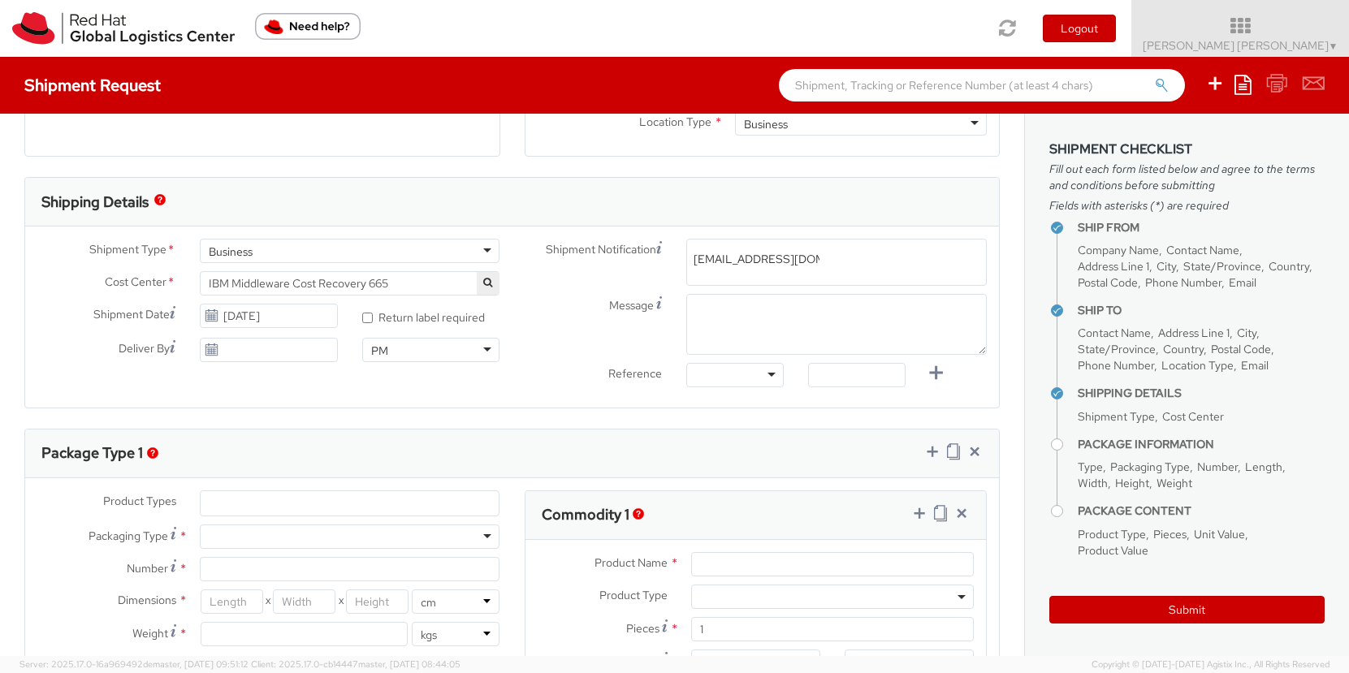
type input "emea-eshub@redhat.com"
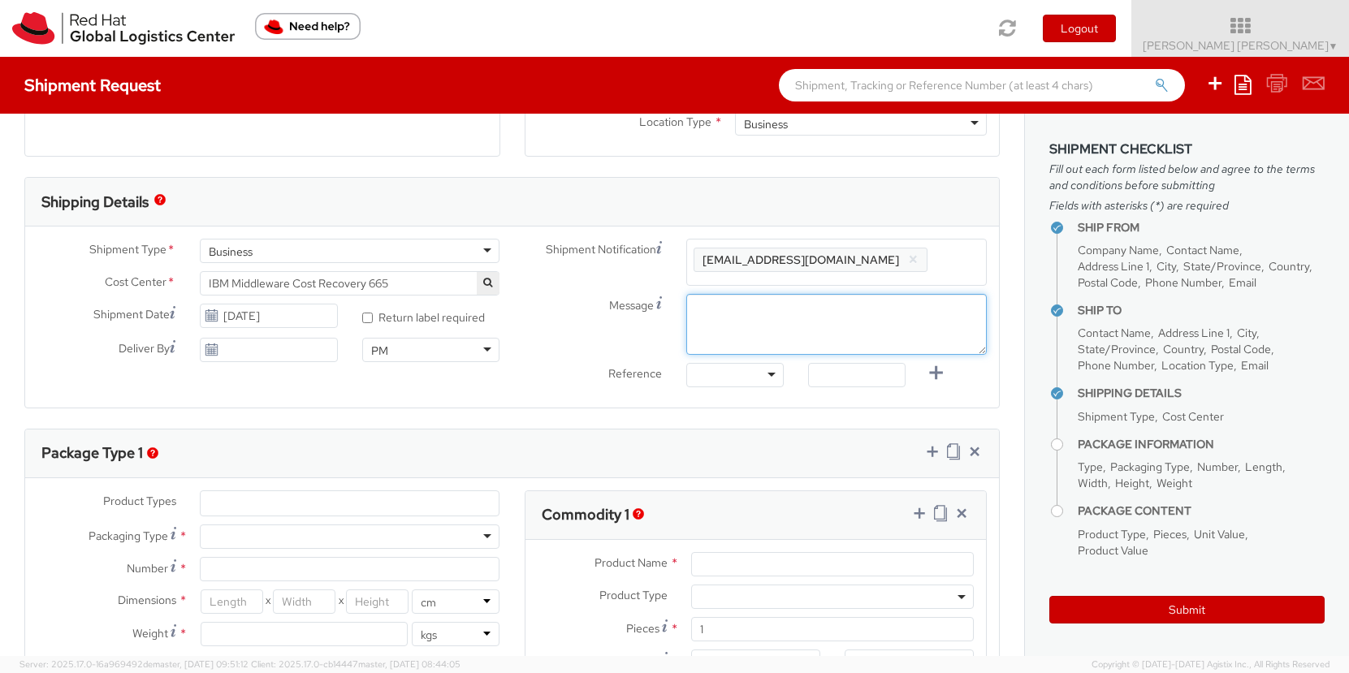
click at [740, 329] on textarea "Message" at bounding box center [836, 324] width 300 height 61
type textarea ""Morning" or "Afterrnoon""
click at [317, 286] on span "IBM Middleware Cost Recovery 665" at bounding box center [350, 283] width 283 height 15
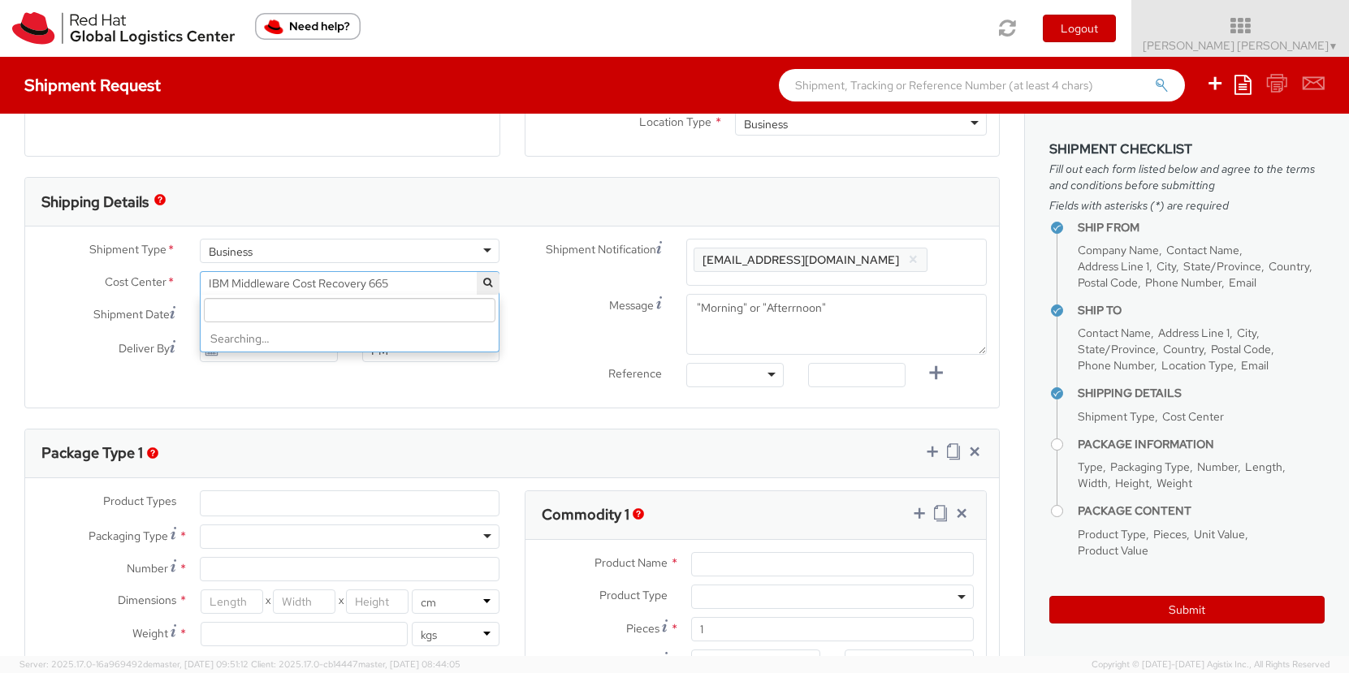
click at [302, 313] on input "search" at bounding box center [350, 310] width 292 height 24
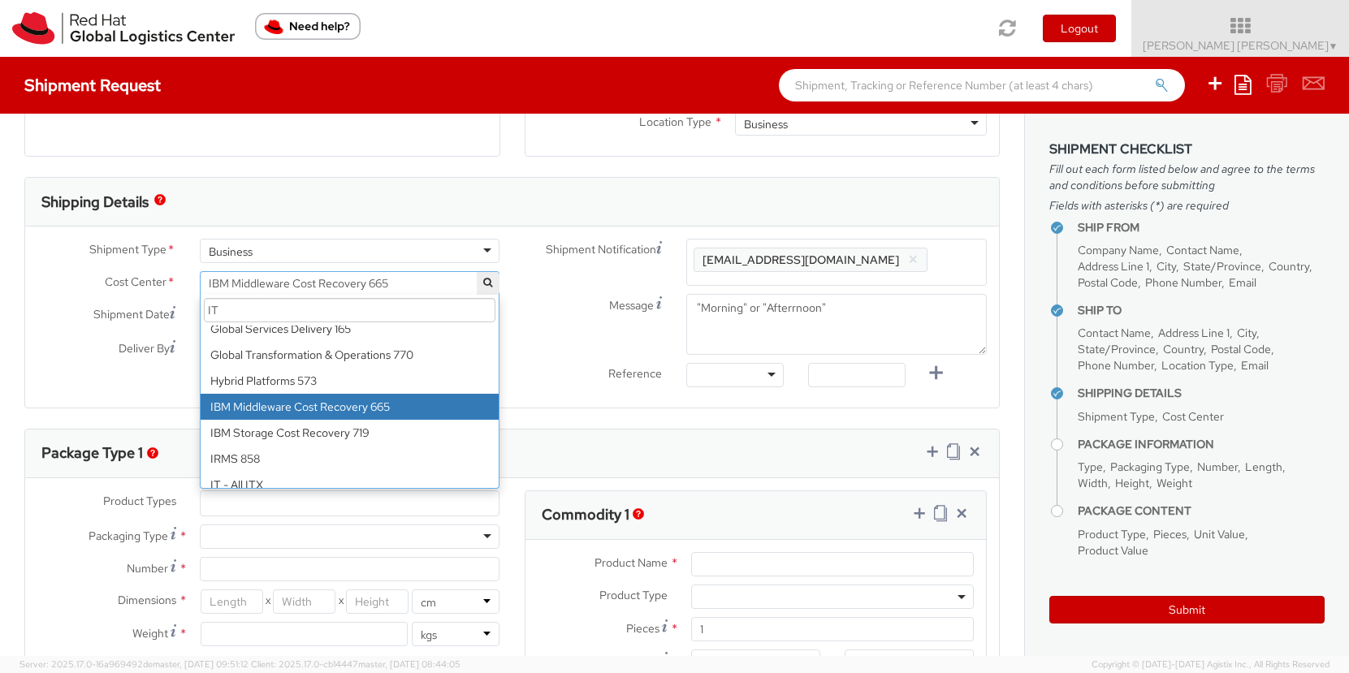
scroll to position [0, 0]
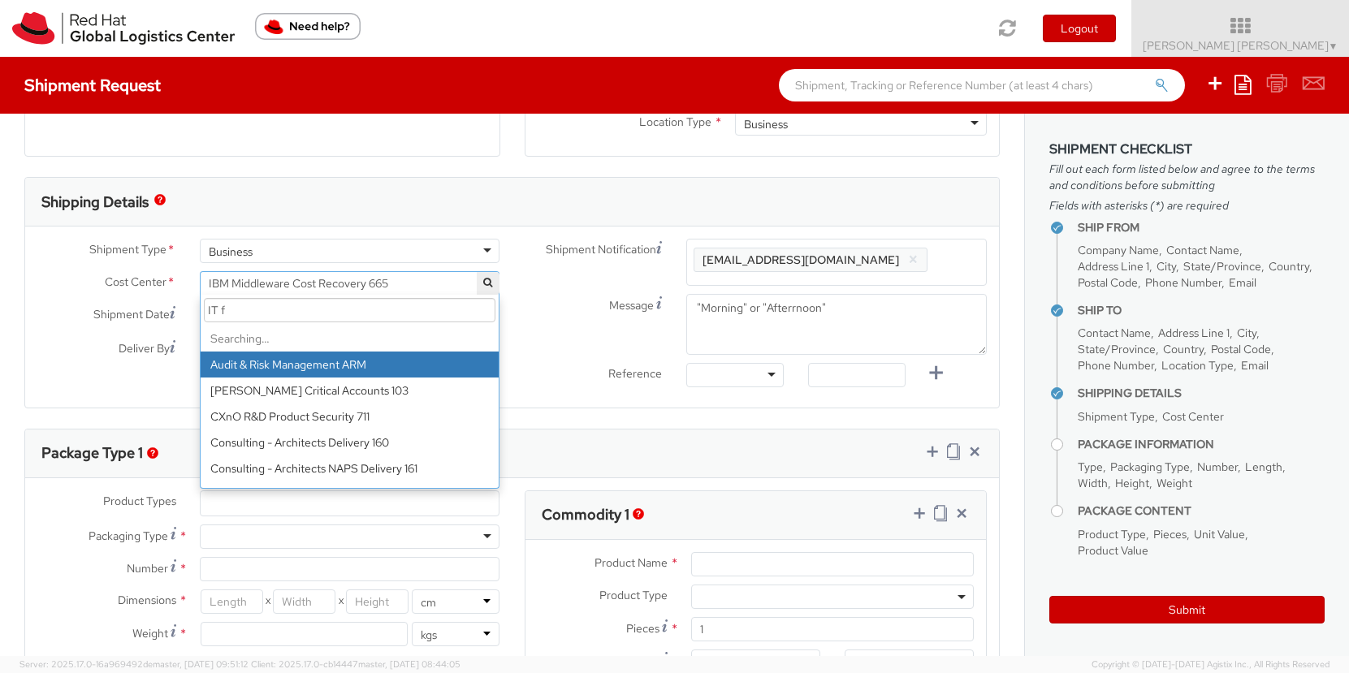
type input "IT fi"
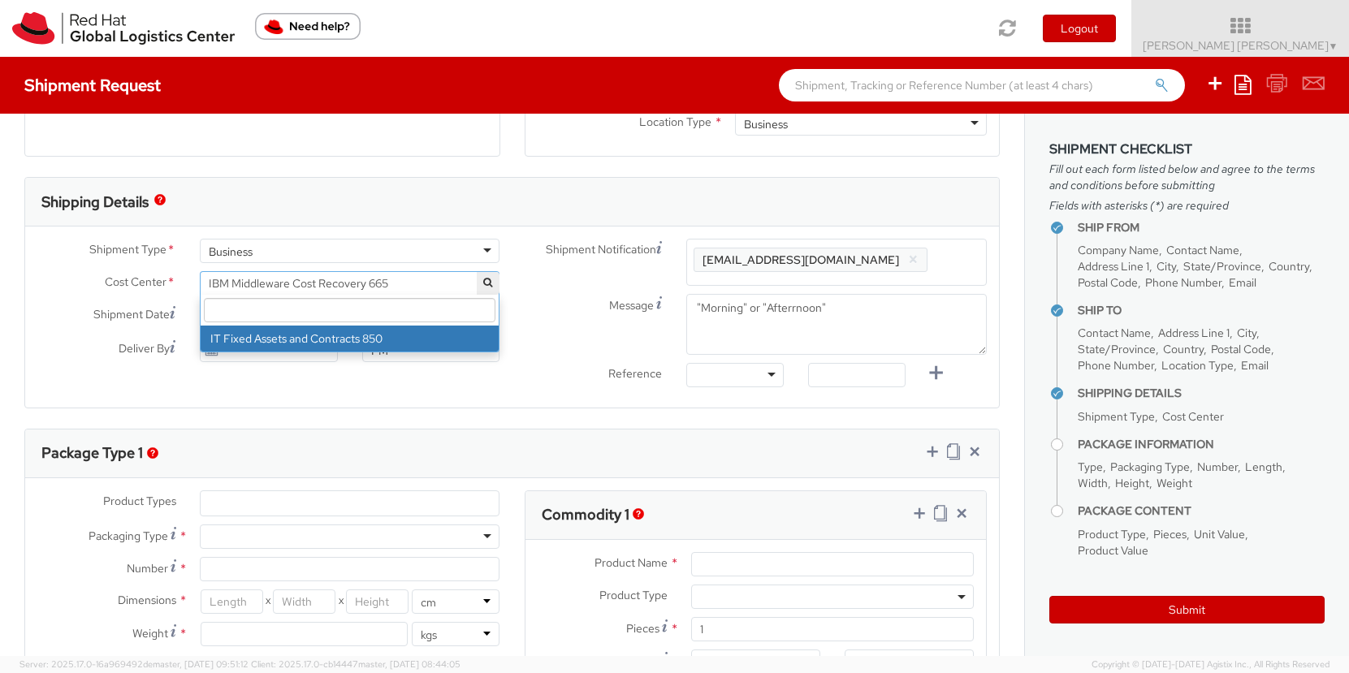
select select "850"
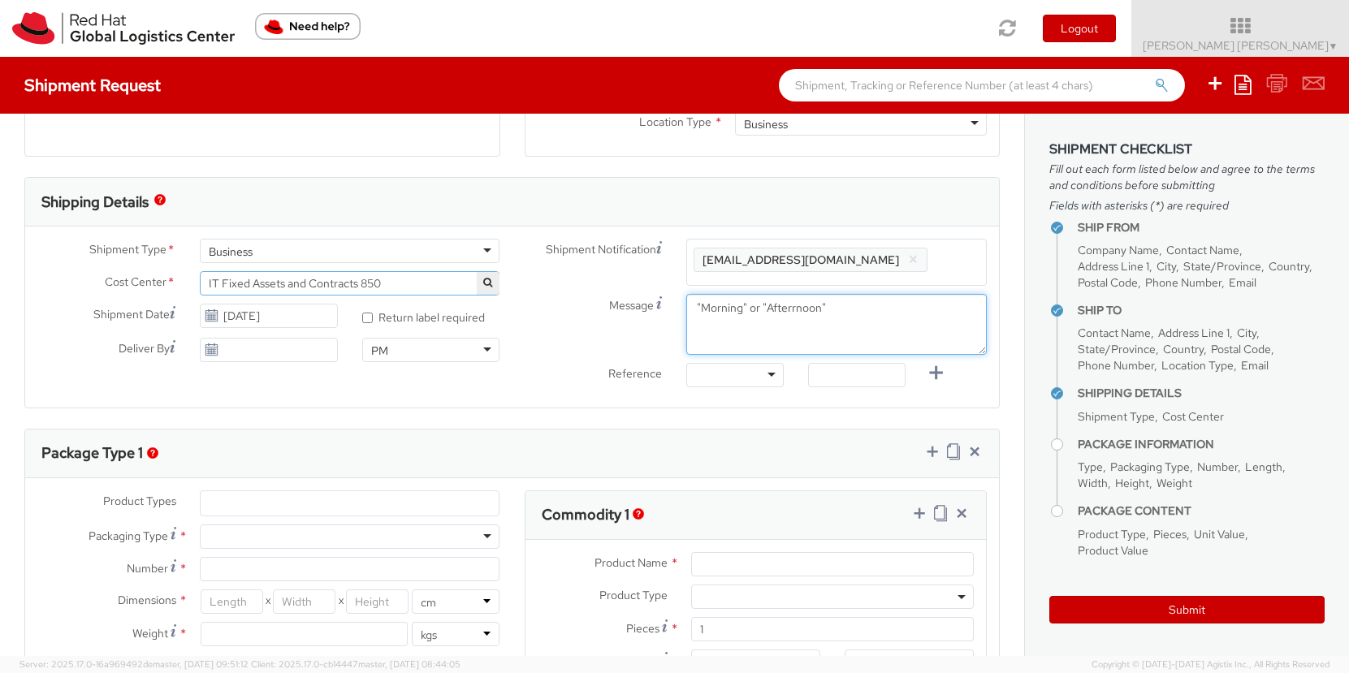
click at [530, 350] on div "Message "Morning" or "Afterrnoon"" at bounding box center [755, 324] width 487 height 61
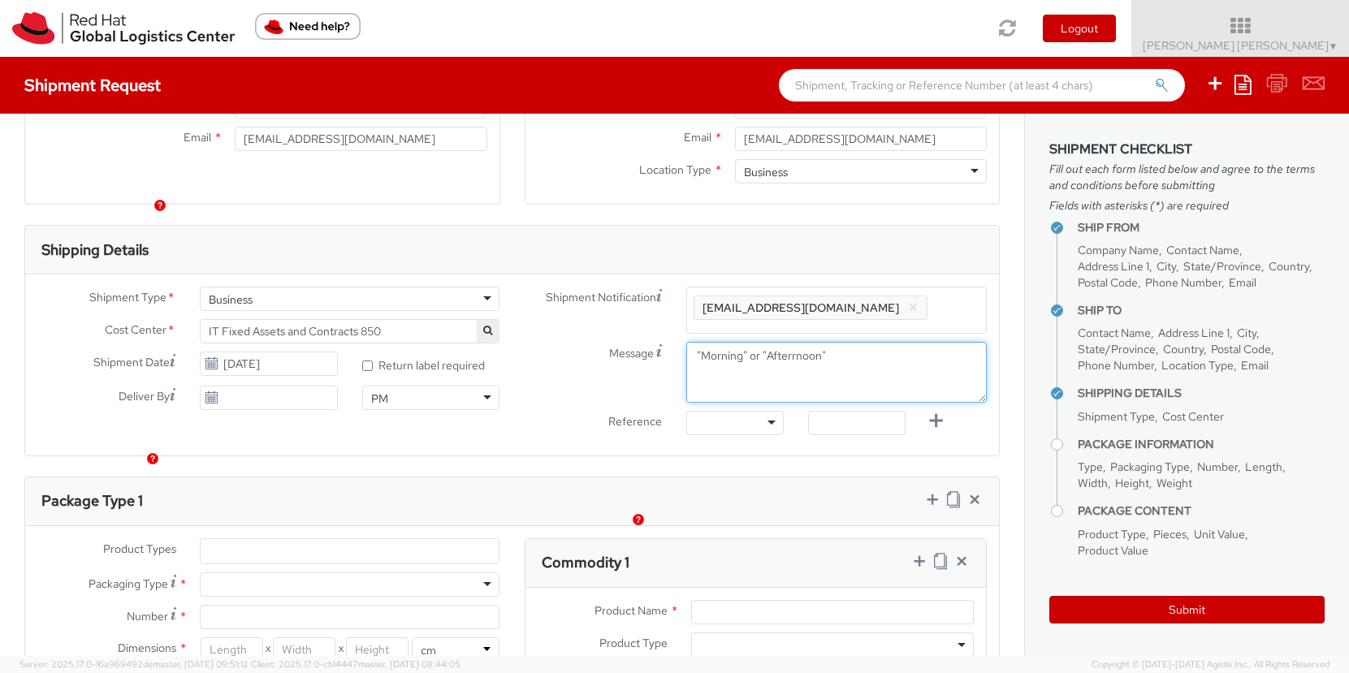
scroll to position [391, 0]
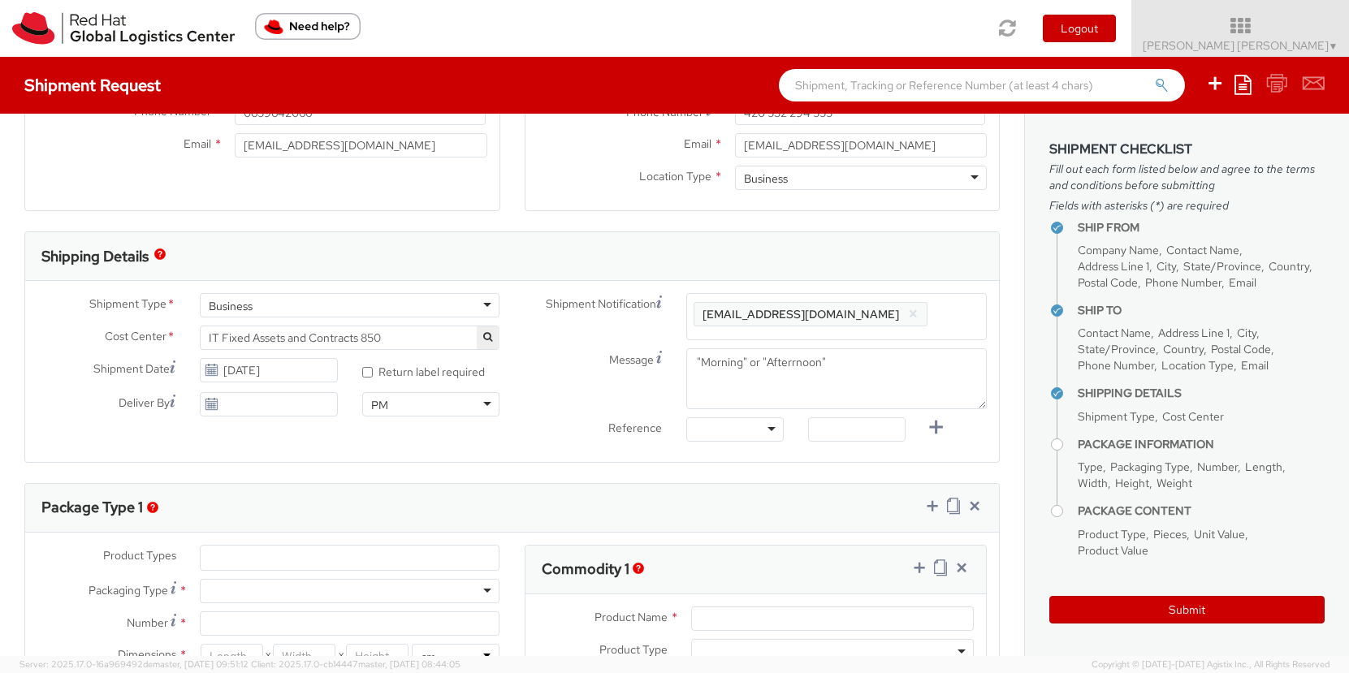
click at [555, 396] on div "Message "Morning" or "Afterrnoon"" at bounding box center [755, 378] width 487 height 61
click at [741, 436] on div at bounding box center [734, 429] width 97 height 24
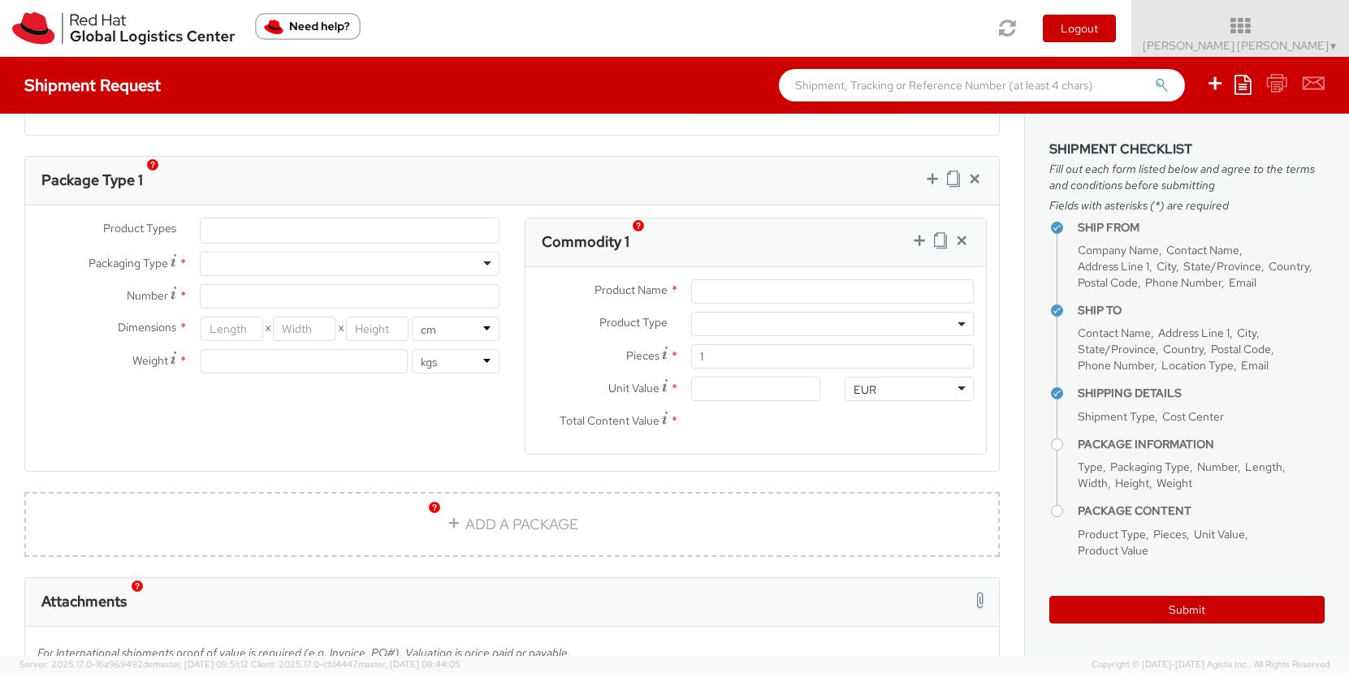
scroll to position [716, 0]
click at [285, 233] on ul at bounding box center [350, 233] width 299 height 24
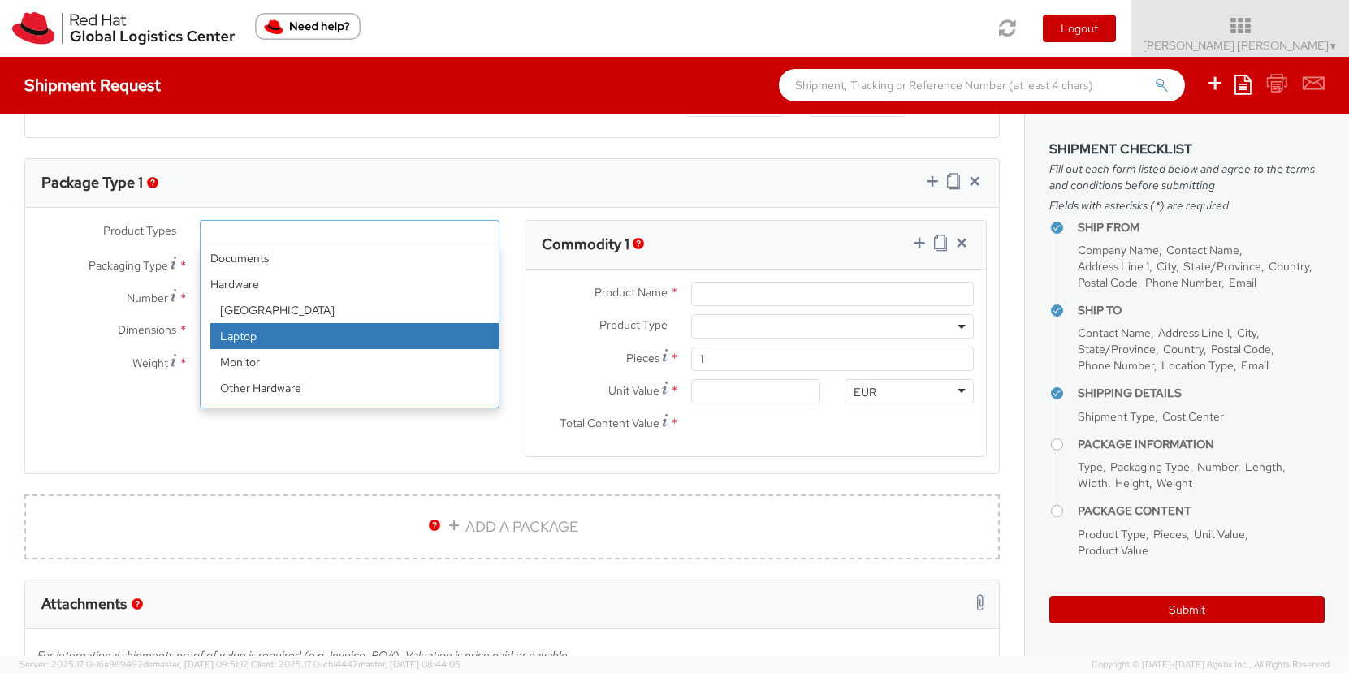
select select "LAPTOP"
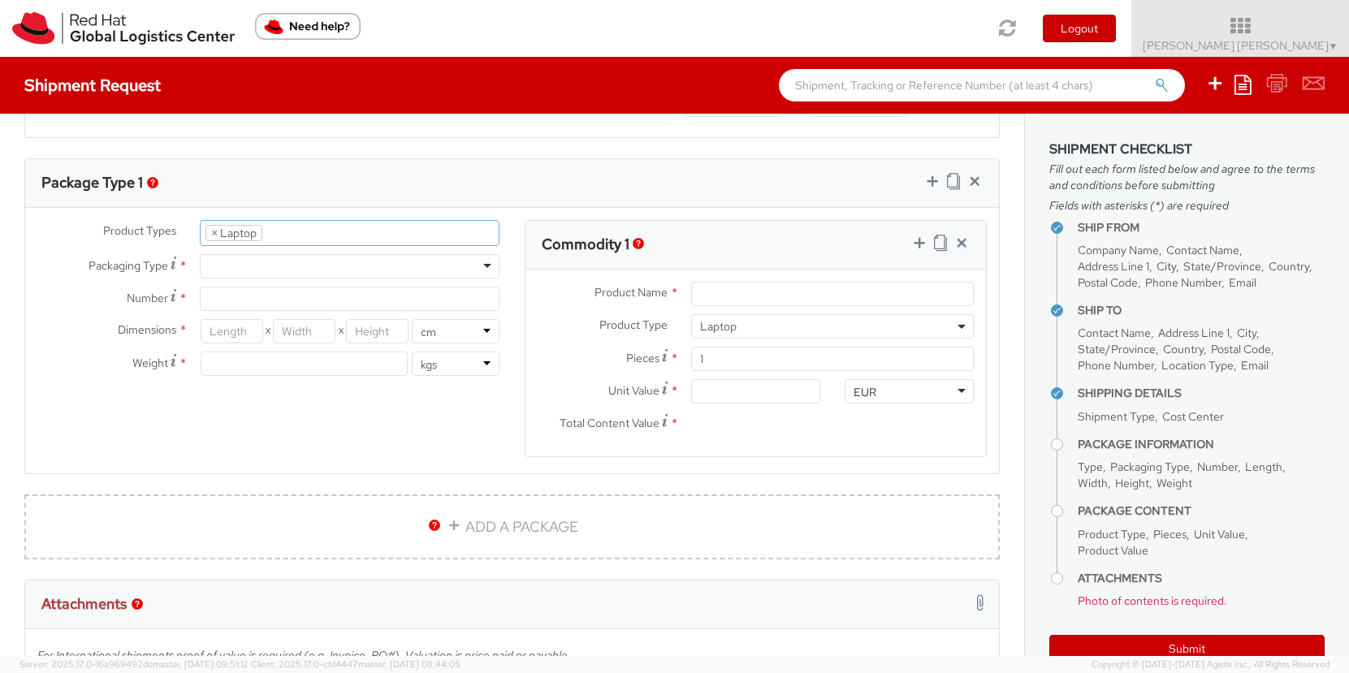
scroll to position [49, 0]
click at [329, 258] on div at bounding box center [350, 266] width 300 height 24
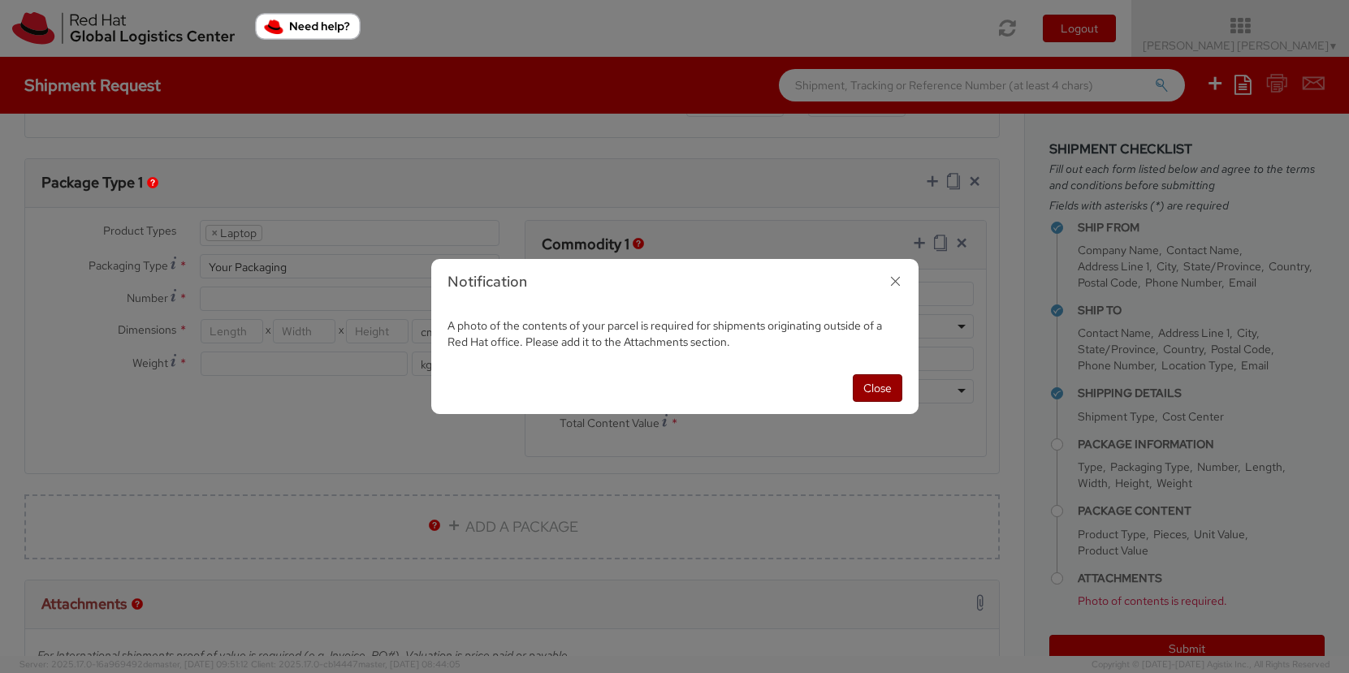
click at [865, 387] on button "Close" at bounding box center [877, 388] width 50 height 28
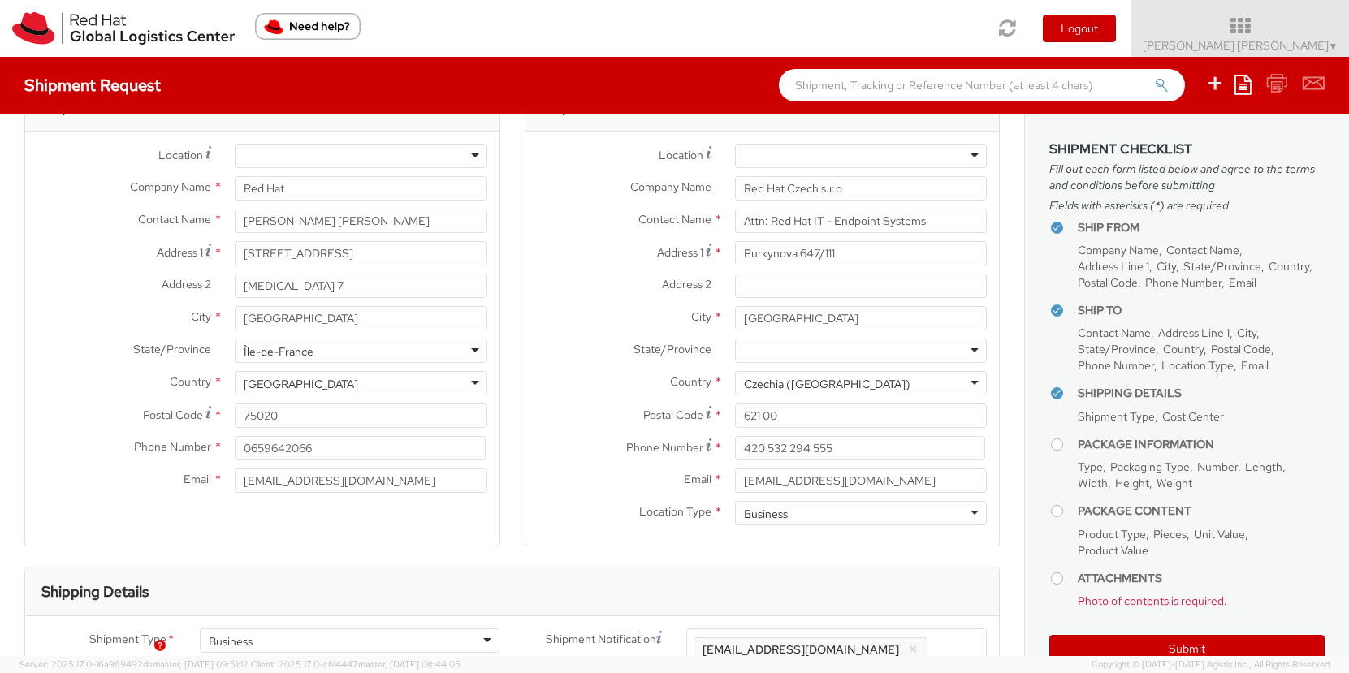
scroll to position [0, 0]
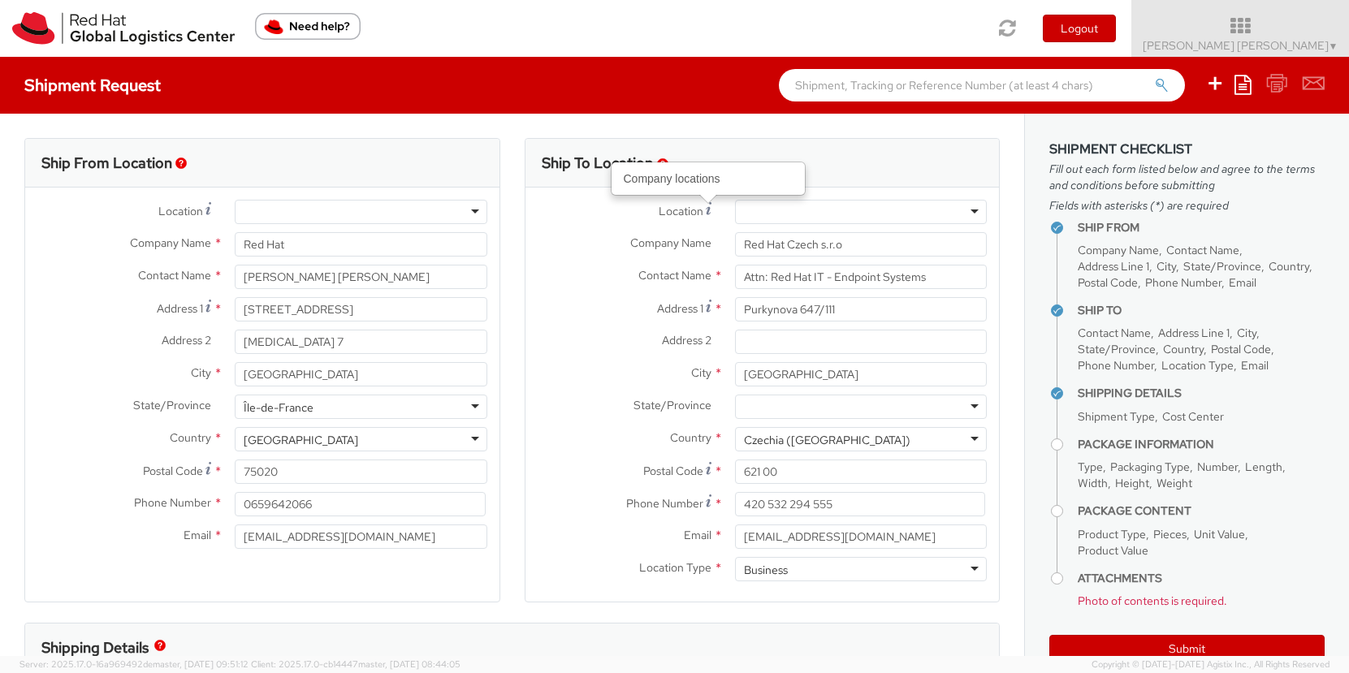
click at [825, 201] on div at bounding box center [861, 212] width 252 height 24
click at [977, 213] on div at bounding box center [861, 212] width 252 height 24
click at [474, 214] on div at bounding box center [361, 212] width 252 height 24
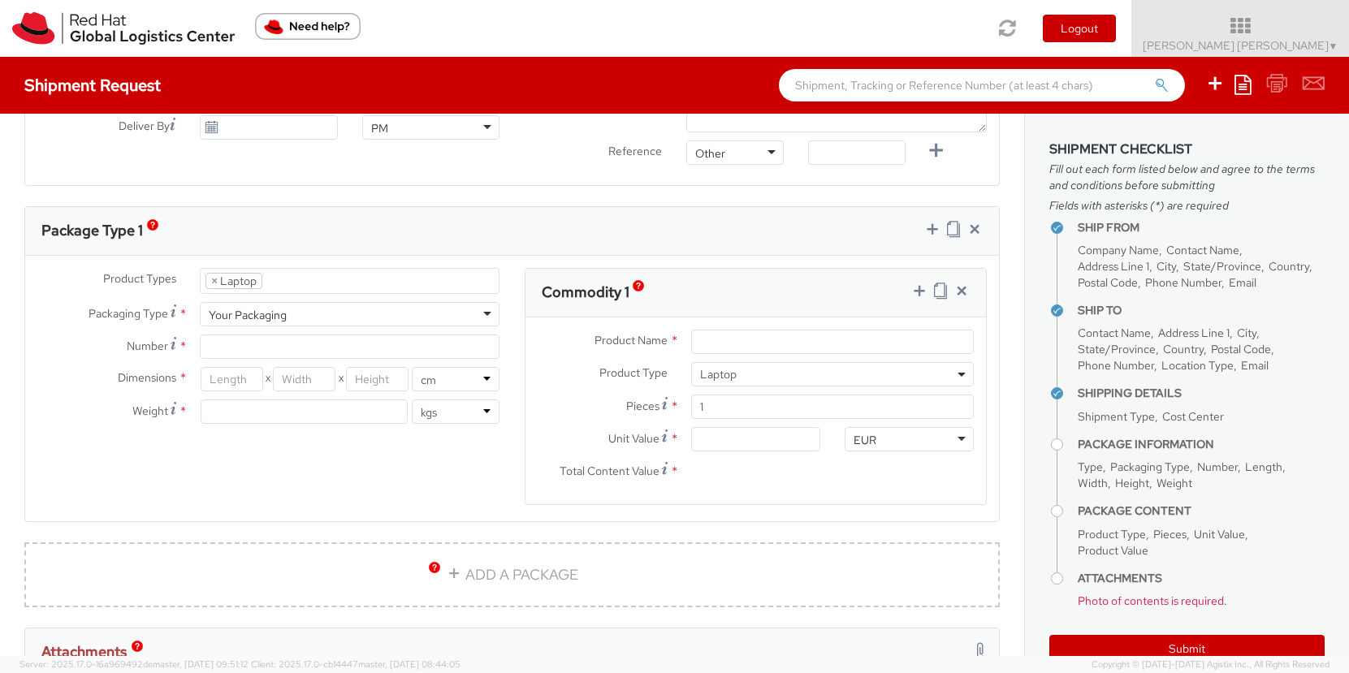
scroll to position [656, 0]
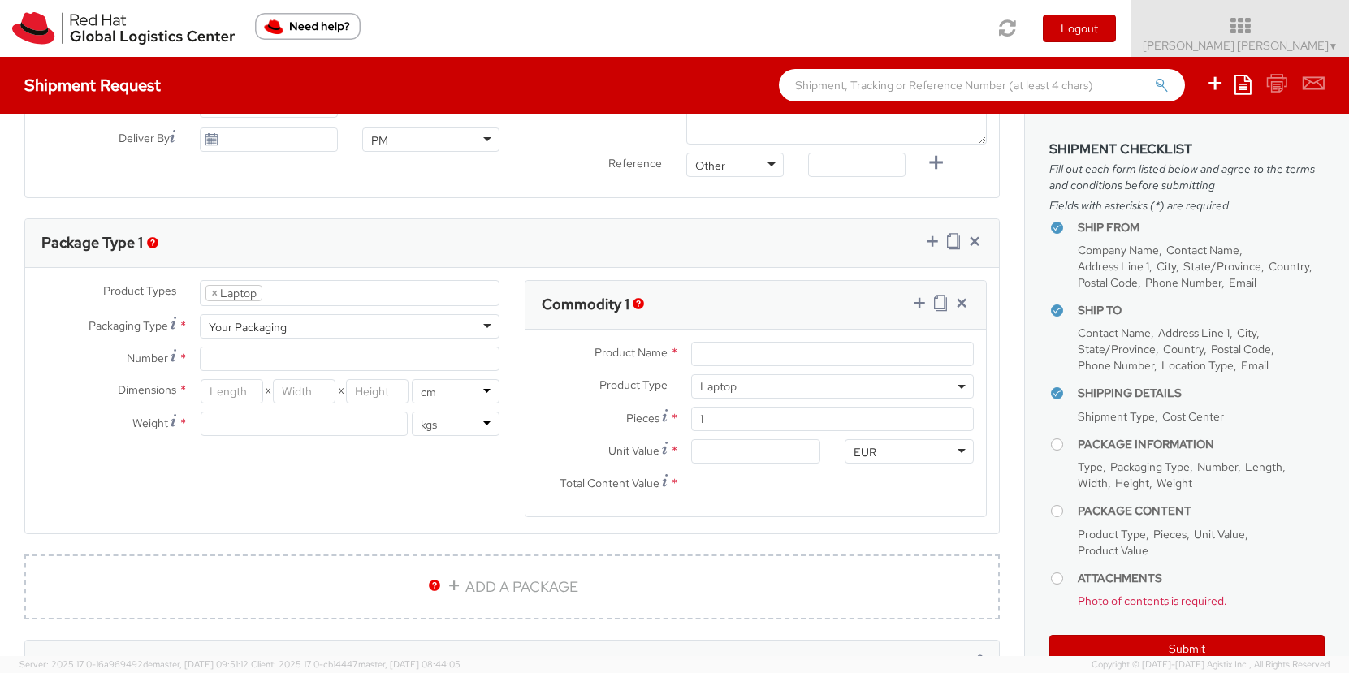
click at [473, 327] on div "Your Packaging" at bounding box center [350, 326] width 300 height 24
click at [457, 380] on div "Product Types * Documents Docking Station Laptop Monitor Other Hardware Server …" at bounding box center [268, 366] width 487 height 172
click at [464, 364] on input "Number *" at bounding box center [350, 359] width 300 height 24
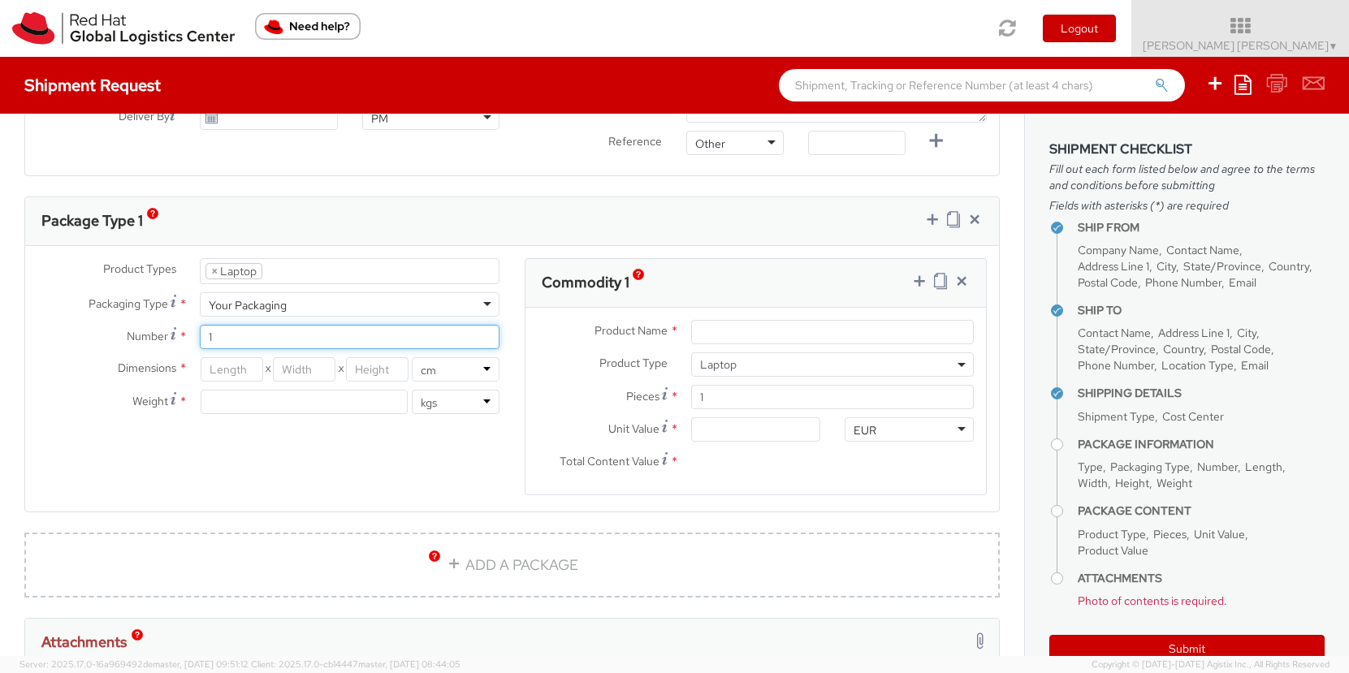
scroll to position [685, 0]
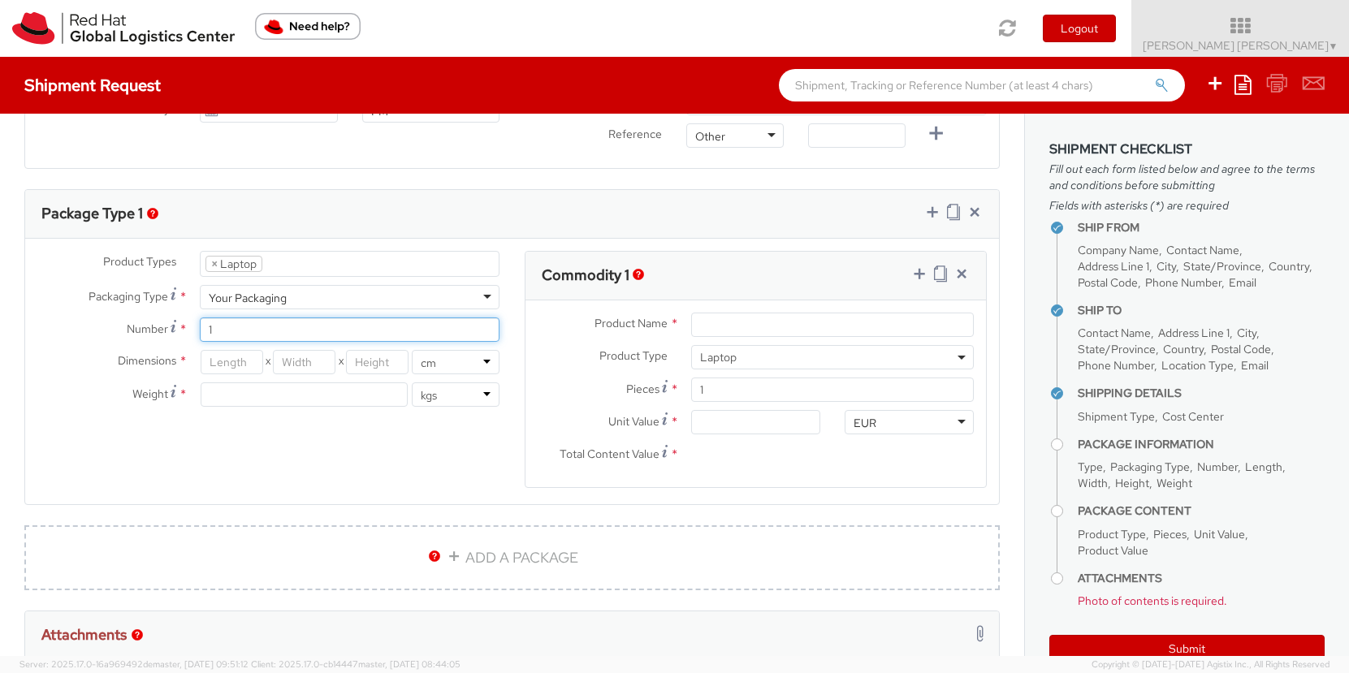
type input "1"
click at [232, 360] on input "number" at bounding box center [232, 362] width 63 height 24
type input "100"
click at [322, 466] on div "Product Types * Documents Docking Station Laptop Monitor Other Hardware Server …" at bounding box center [511, 379] width 973 height 257
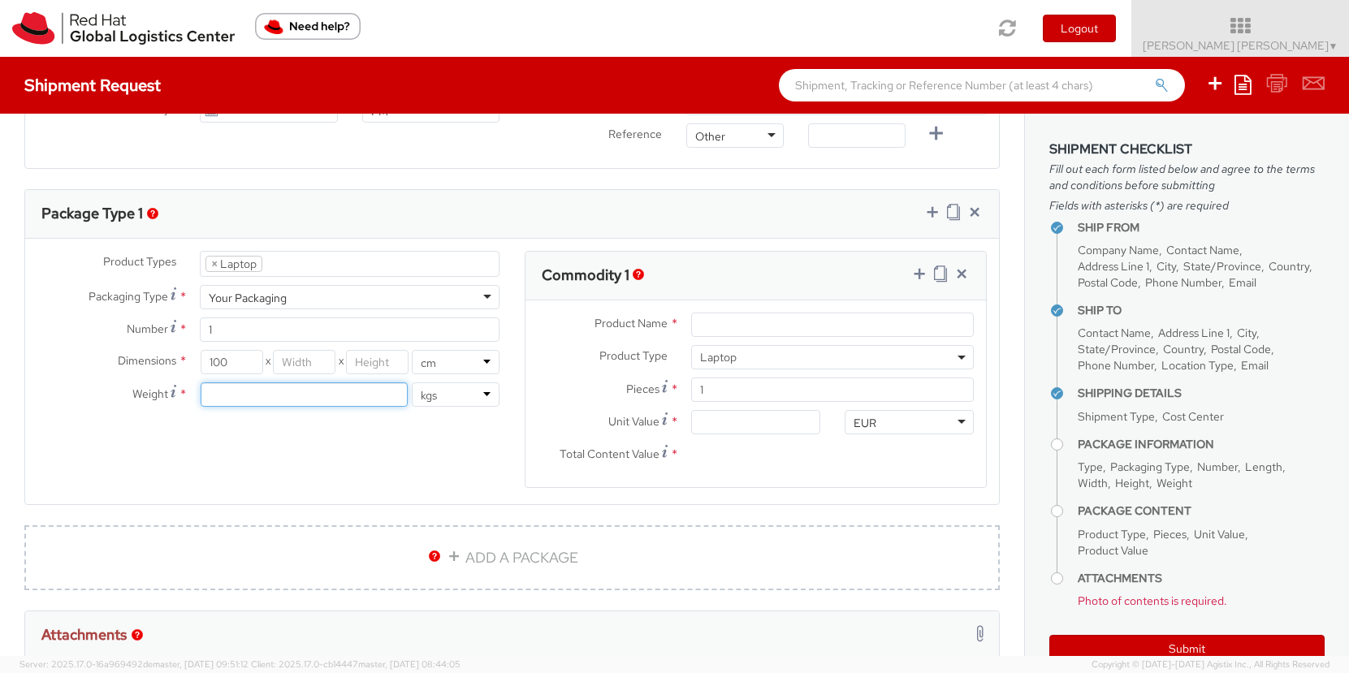
click at [328, 399] on input "number" at bounding box center [304, 394] width 207 height 24
type input "1"
type input "100"
click at [410, 442] on div "Product Types * Documents Docking Station Laptop Monitor Other Hardware Server …" at bounding box center [511, 379] width 973 height 257
click at [234, 365] on input "100" at bounding box center [232, 362] width 63 height 24
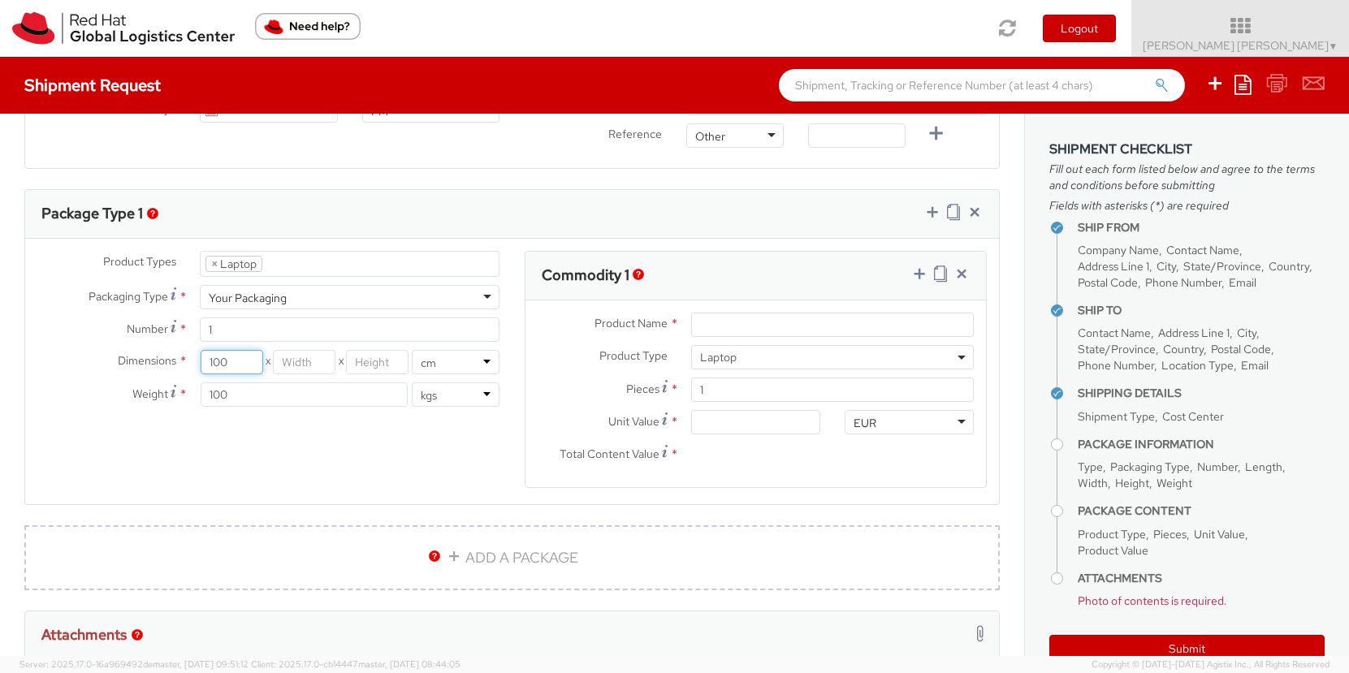
click at [234, 365] on input "100" at bounding box center [232, 362] width 63 height 24
type input "46"
click at [300, 366] on input "number" at bounding box center [304, 362] width 63 height 24
type input "30"
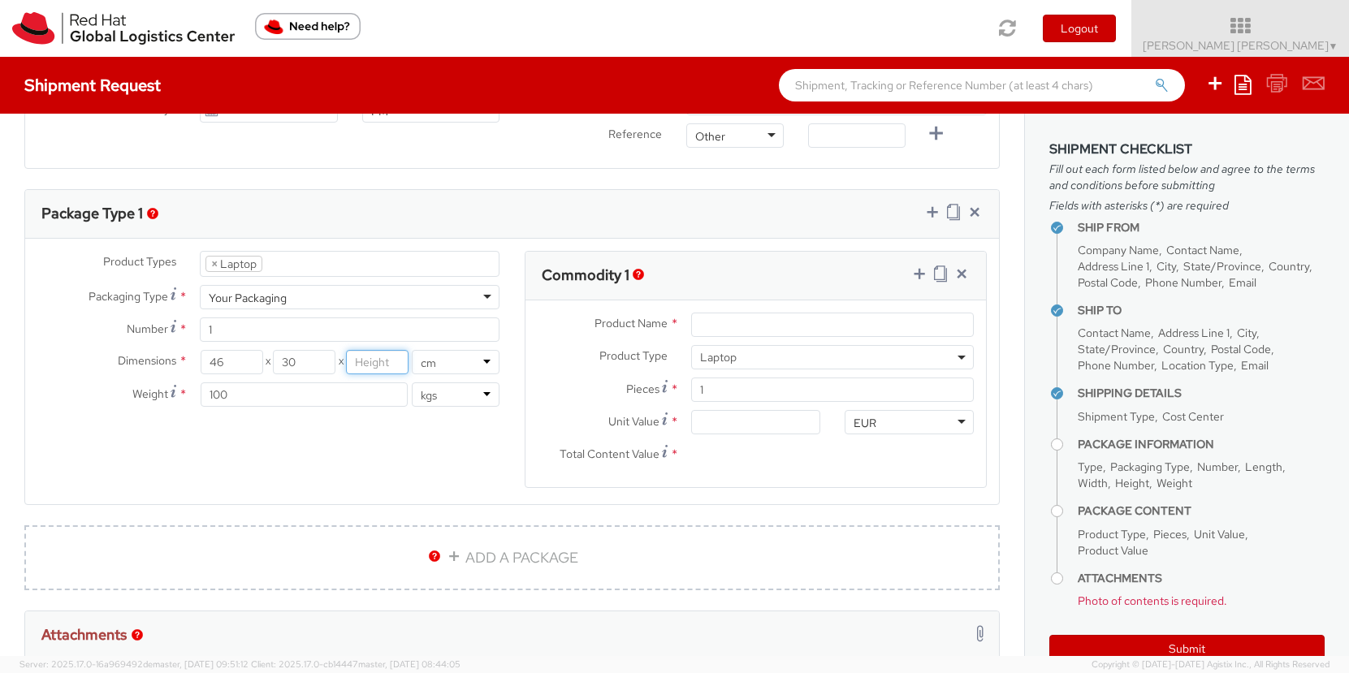
click at [378, 355] on input "number" at bounding box center [377, 362] width 63 height 24
type input "13"
click at [363, 392] on input "100" at bounding box center [304, 394] width 207 height 24
type input "1"
type input "4"
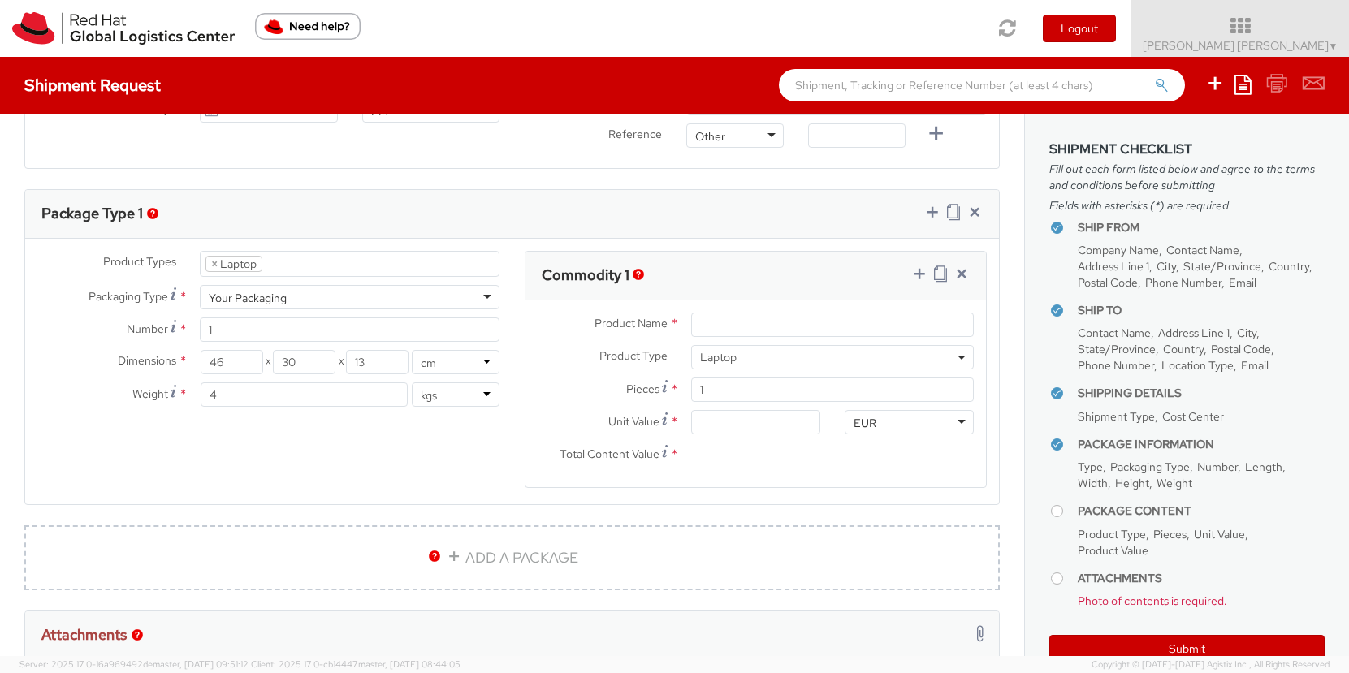
click at [399, 425] on div "Product Types * Documents Docking Station Laptop Monitor Other Hardware Server …" at bounding box center [511, 379] width 973 height 257
click at [816, 335] on input "Product Name *" at bounding box center [832, 325] width 283 height 24
type input "Manufacturer of Laptop"
click at [792, 428] on input "Unit Value *" at bounding box center [755, 422] width 129 height 24
type input "5.00"
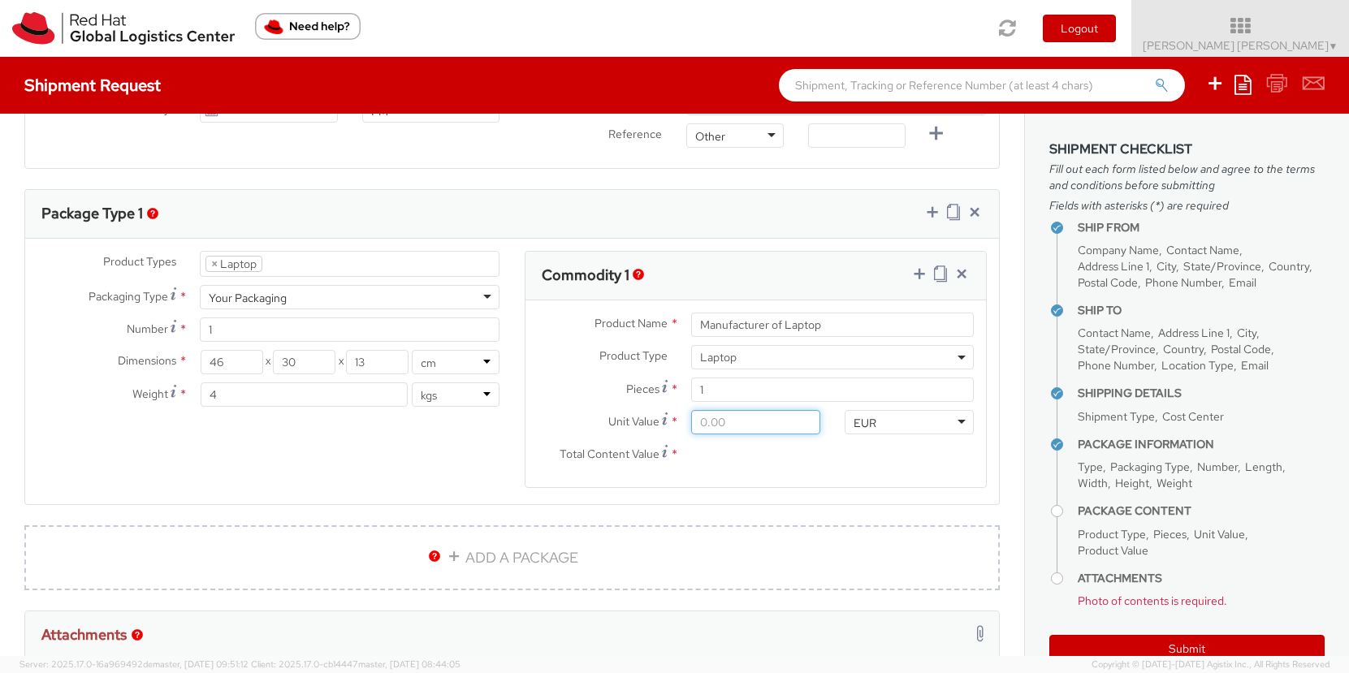
type input "5.00"
type input "50.00"
type input "500.00"
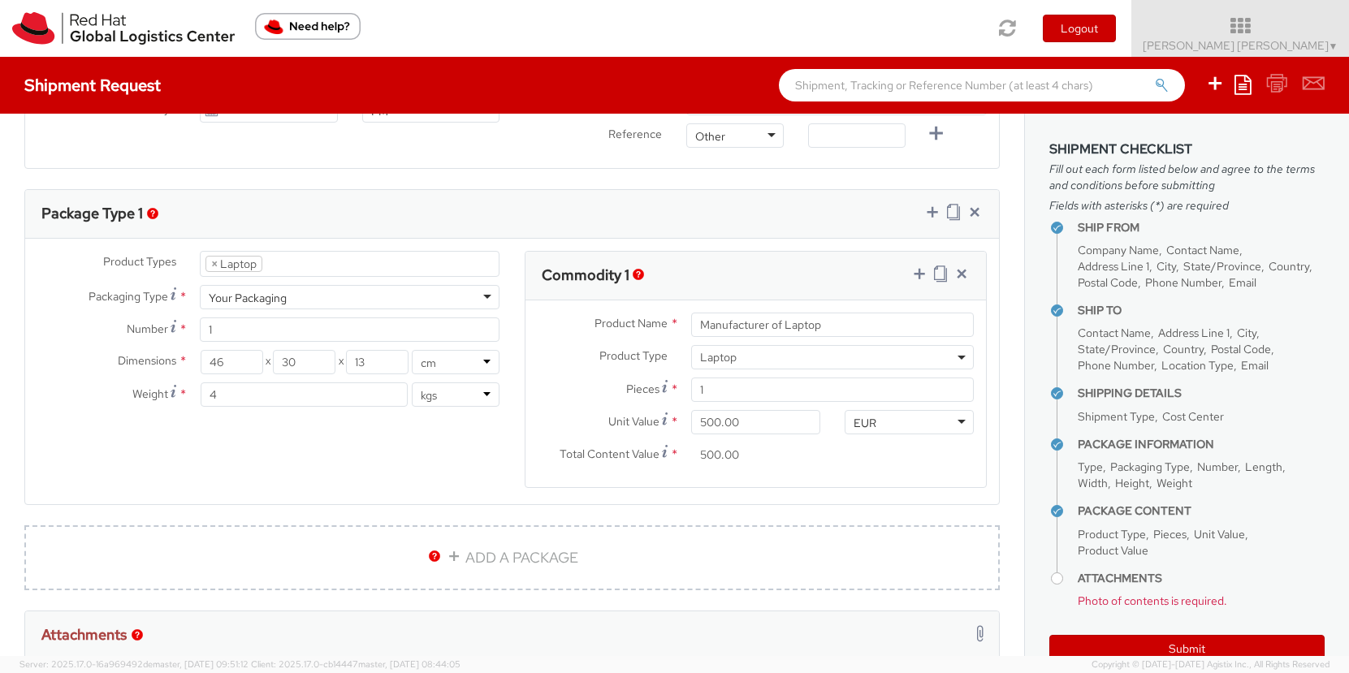
click at [823, 494] on agx-form-section "Commodity 1 Product Name * Manufacturer of Laptop Product Type * Documents Dock…" at bounding box center [755, 379] width 487 height 257
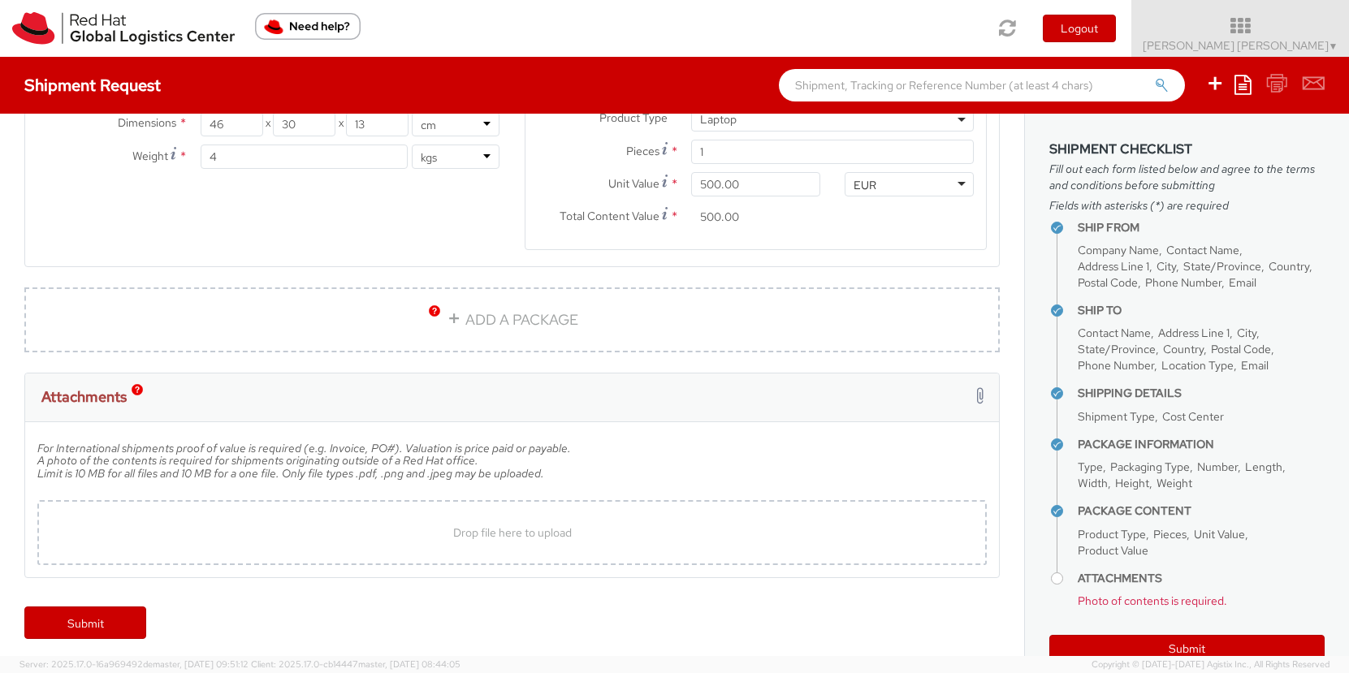
scroll to position [930, 0]
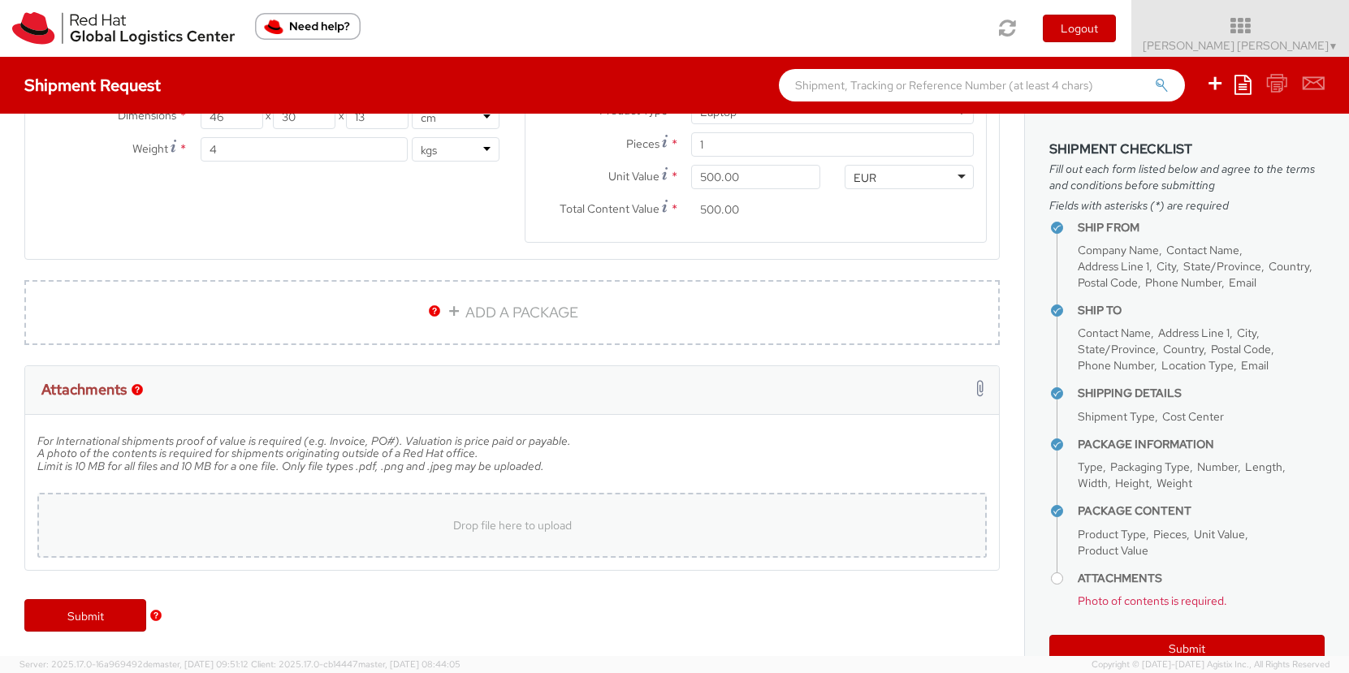
click at [499, 529] on span "Drop file here to upload" at bounding box center [512, 525] width 119 height 15
type input "C:\fakepath\photoLaptop.jpeg"
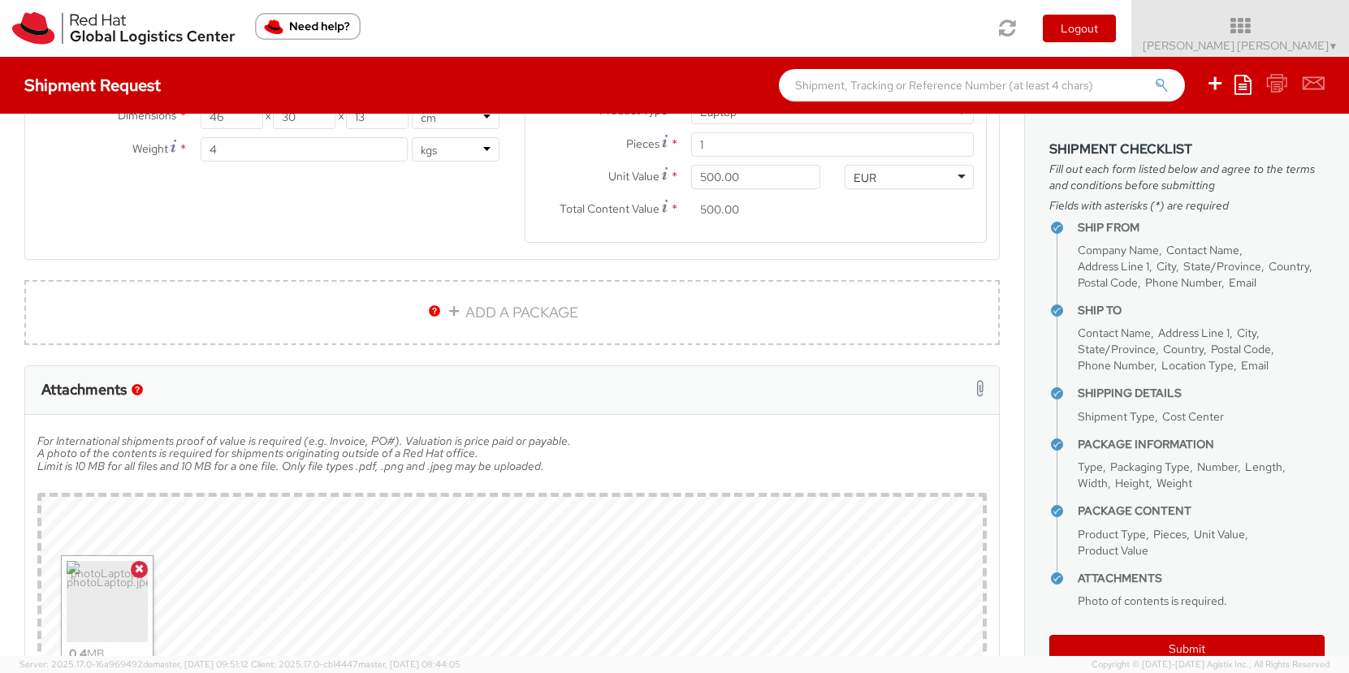
scroll to position [1062, 0]
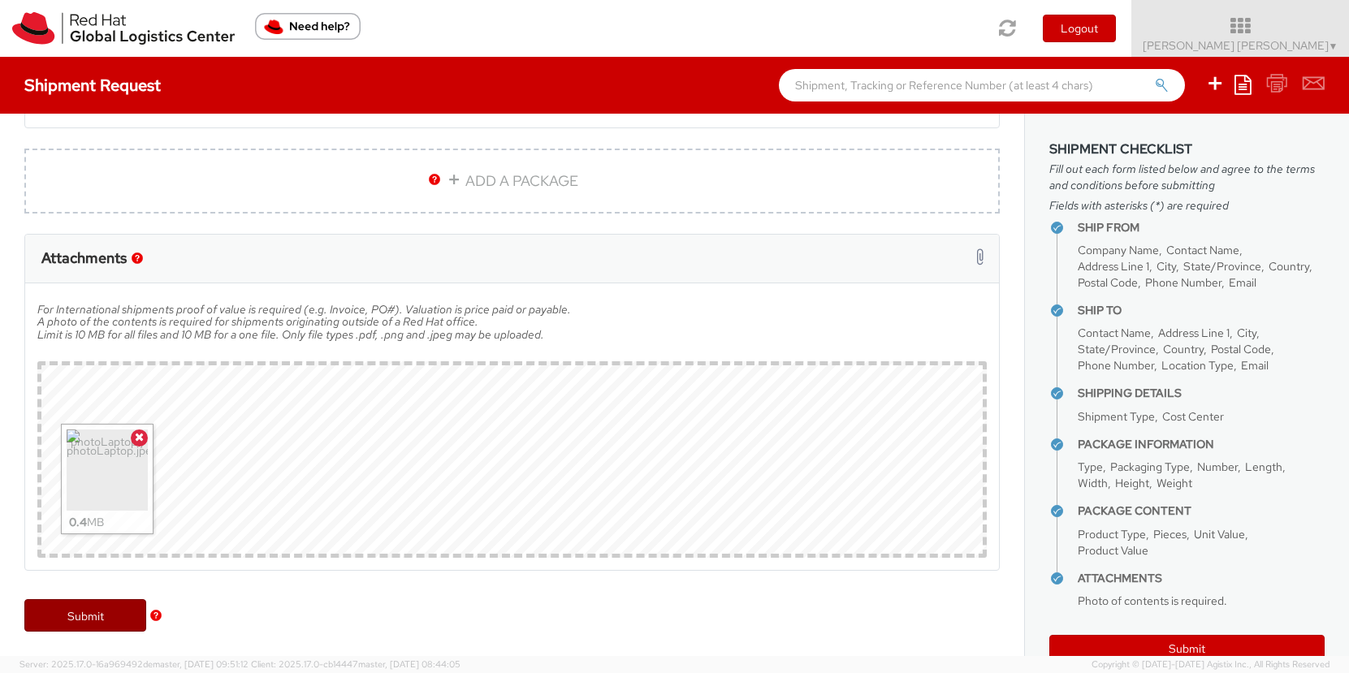
click at [83, 620] on link "Submit" at bounding box center [85, 615] width 122 height 32
